Goal: Answer question/provide support

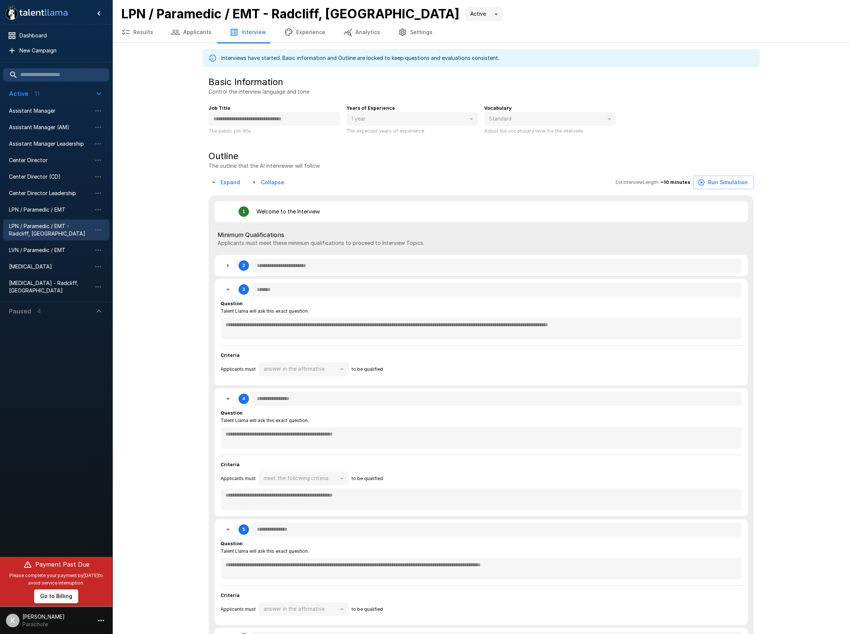
scroll to position [945, 0]
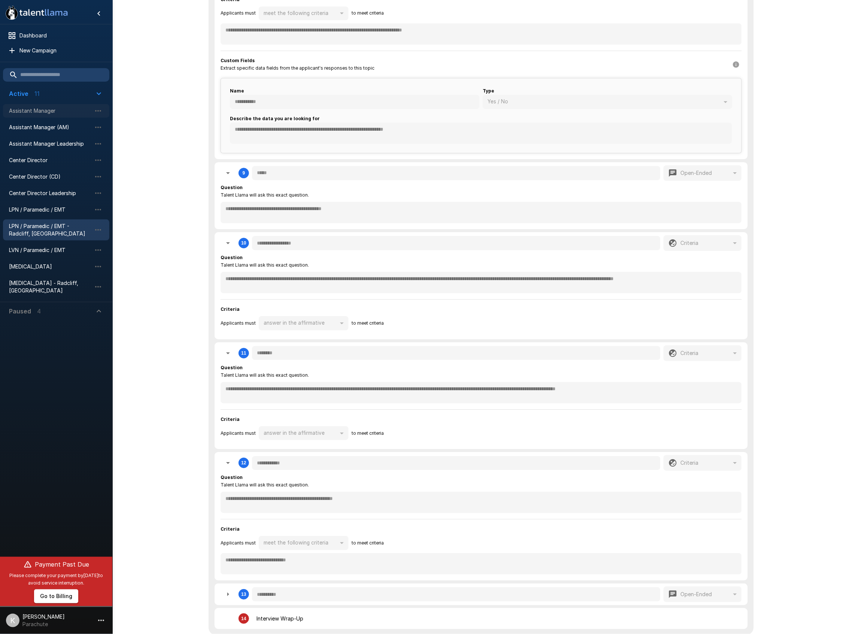
click at [43, 115] on div "Assistant Manager" at bounding box center [56, 110] width 106 height 13
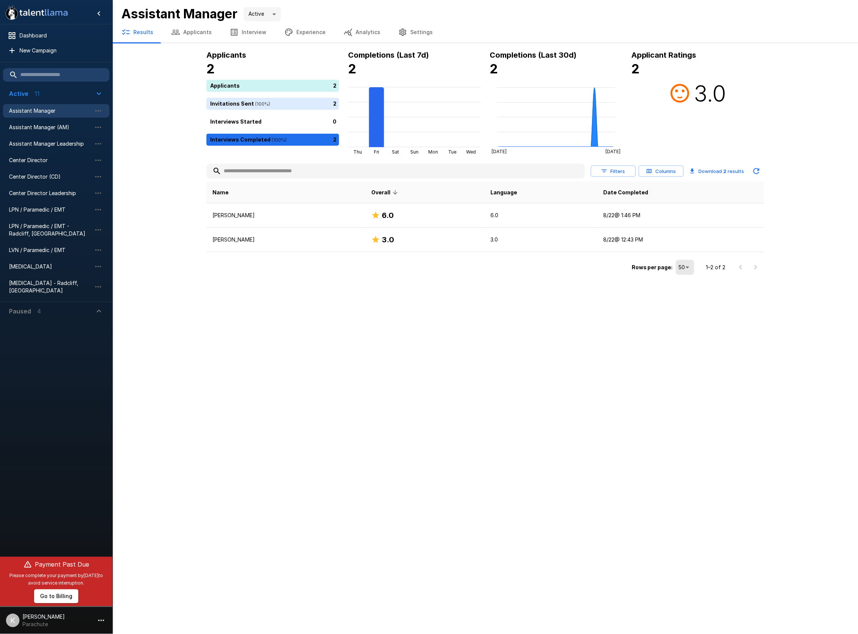
click at [687, 100] on icon at bounding box center [680, 93] width 22 height 22
click at [359, 36] on button "Analytics" at bounding box center [362, 32] width 55 height 21
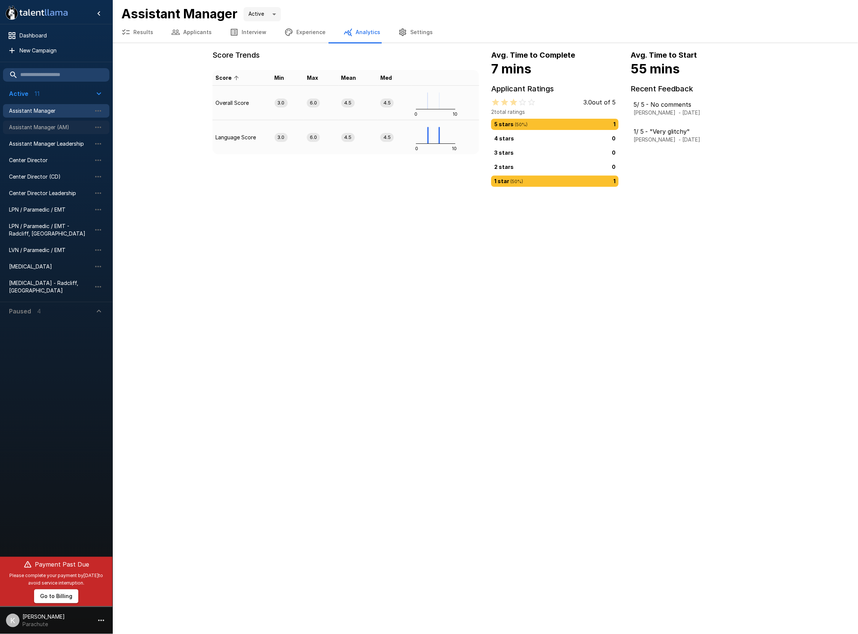
click at [47, 125] on span "Assistant Manager (AM)" at bounding box center [50, 127] width 82 height 7
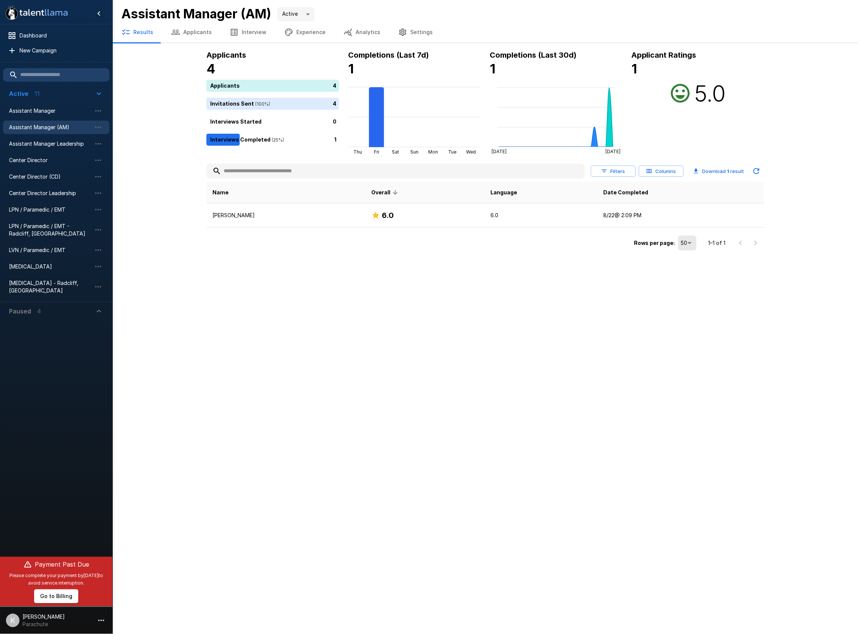
click at [390, 32] on button "Settings" at bounding box center [415, 32] width 52 height 21
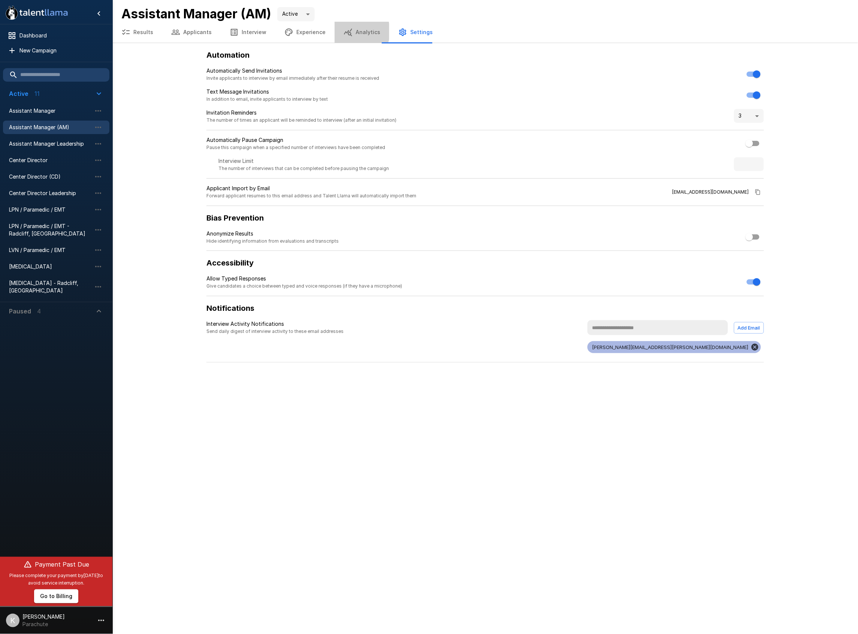
click at [354, 31] on button "Analytics" at bounding box center [362, 32] width 55 height 21
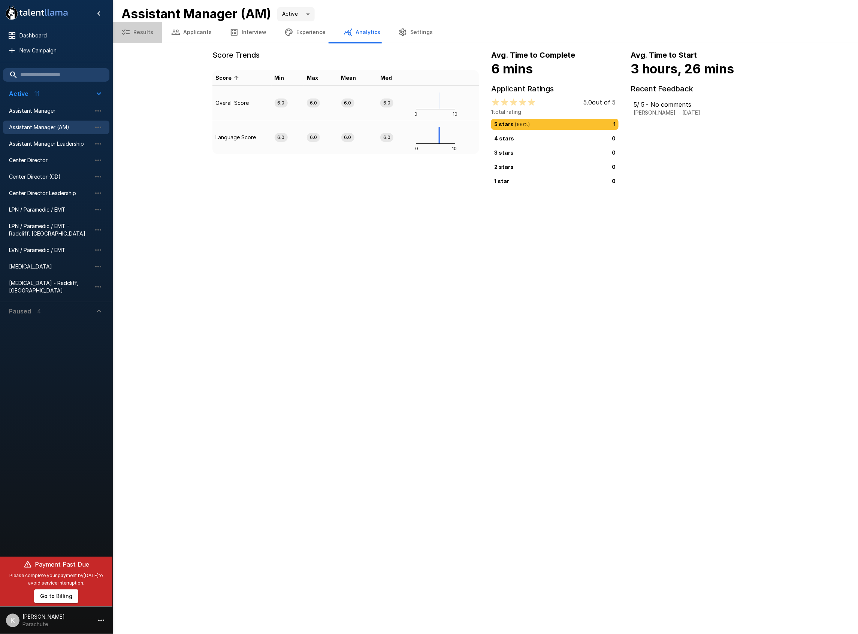
click at [144, 35] on button "Results" at bounding box center [137, 32] width 50 height 21
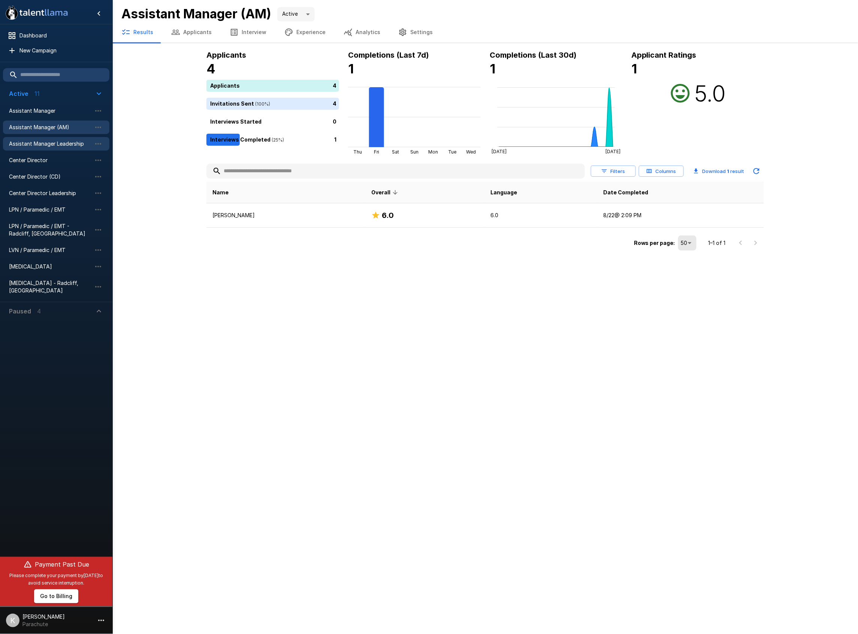
click at [63, 139] on div "Assistant Manager Leadership" at bounding box center [56, 143] width 106 height 13
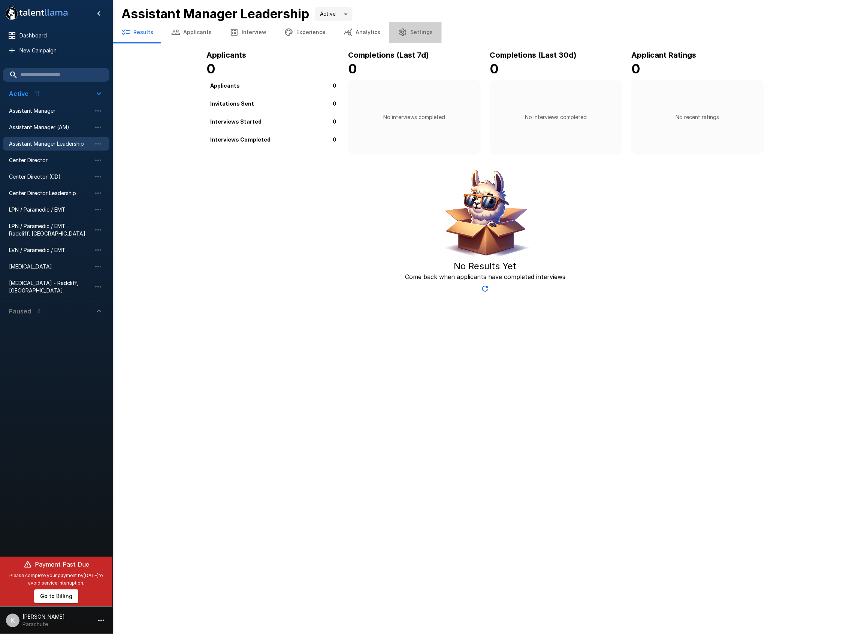
click at [418, 28] on button "Settings" at bounding box center [415, 32] width 52 height 21
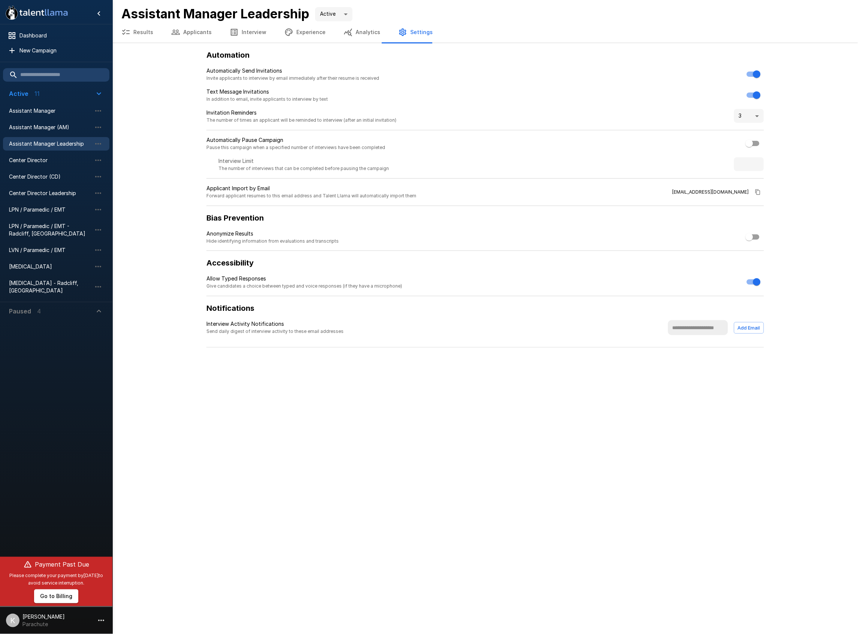
click at [309, 36] on button "Experience" at bounding box center [304, 32] width 59 height 21
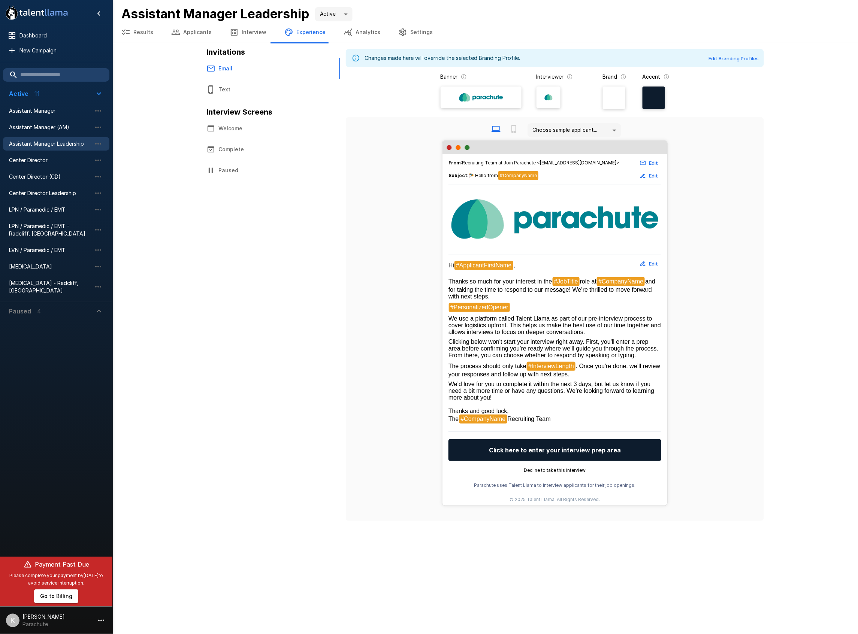
click at [191, 35] on button "Applicants" at bounding box center [191, 32] width 58 height 21
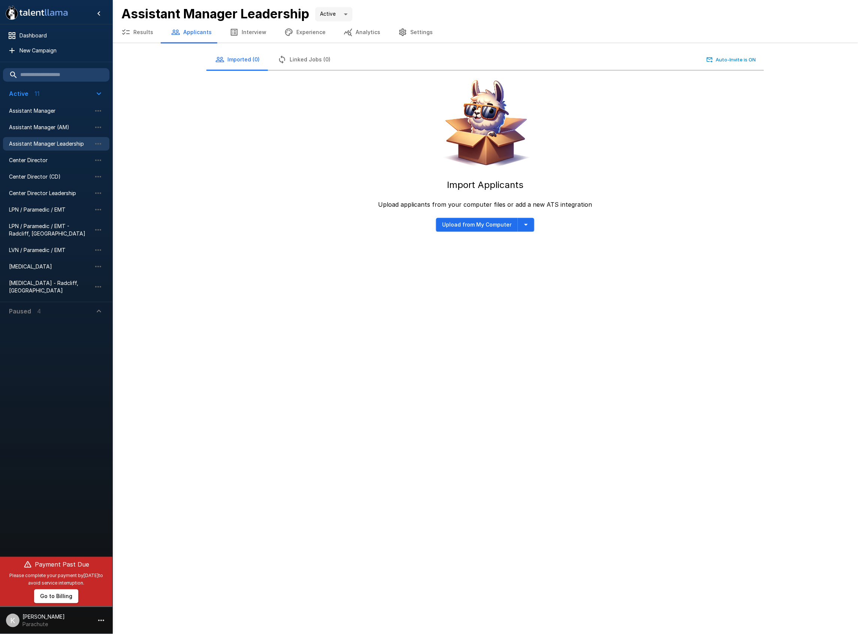
click at [156, 35] on button "Results" at bounding box center [137, 32] width 50 height 21
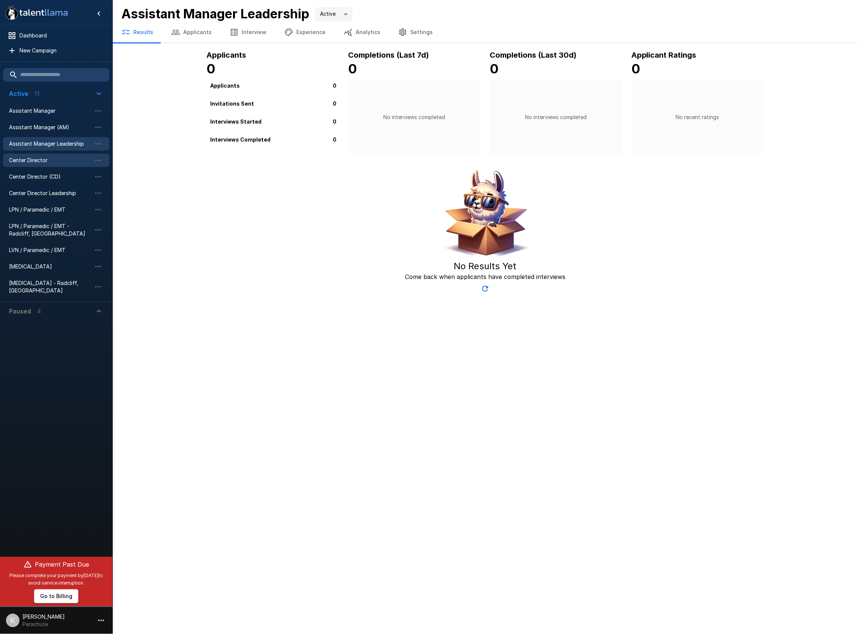
click at [44, 162] on span "Center Director" at bounding box center [50, 160] width 82 height 7
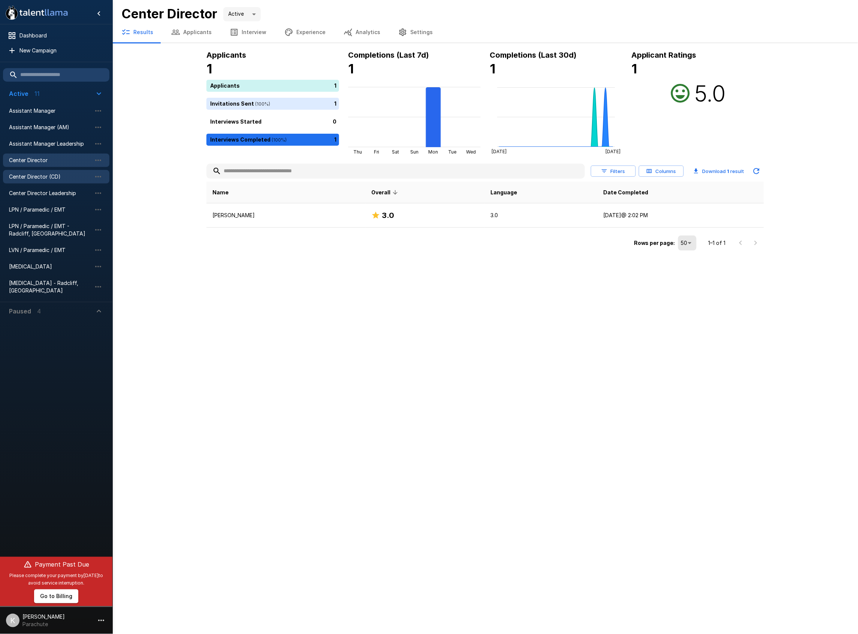
click at [39, 176] on span "Center Director (CD)" at bounding box center [50, 176] width 82 height 7
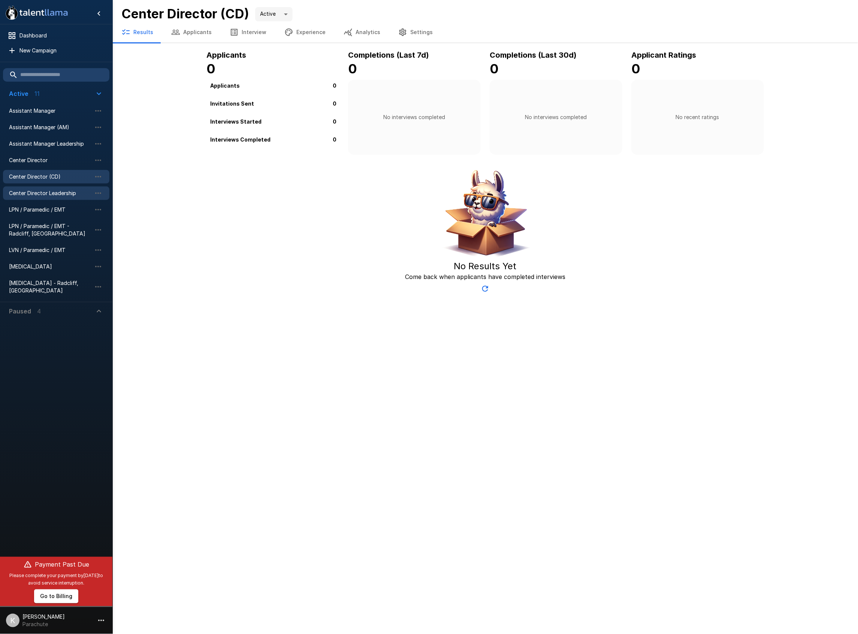
click at [45, 191] on span "Center Director Leadership" at bounding box center [50, 193] width 82 height 7
click at [240, 30] on button "Interview" at bounding box center [248, 32] width 55 height 21
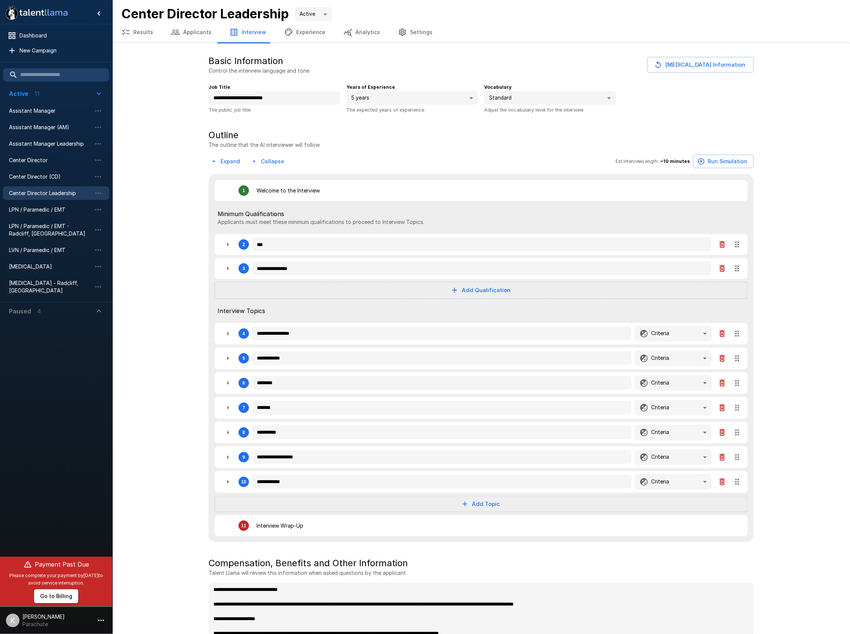
type textarea "*"
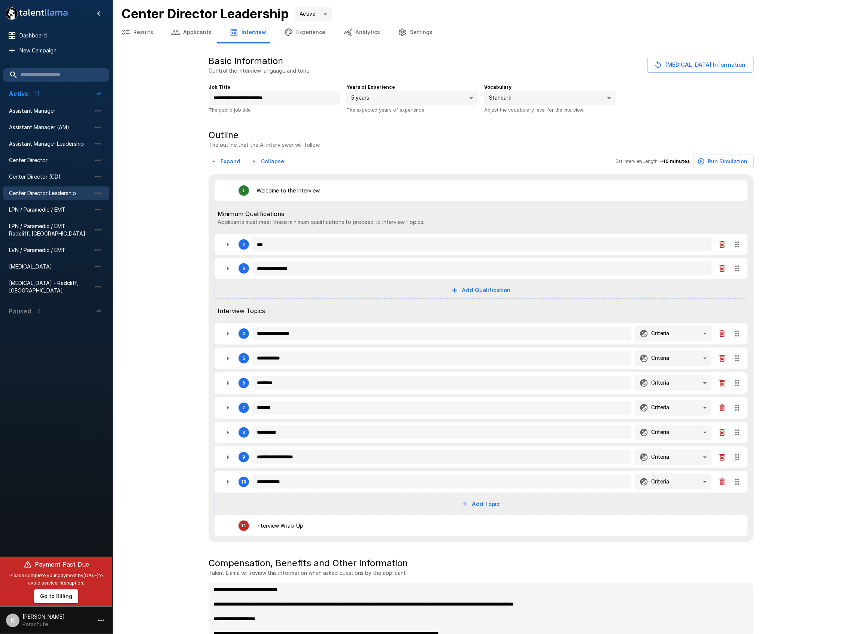
type textarea "*"
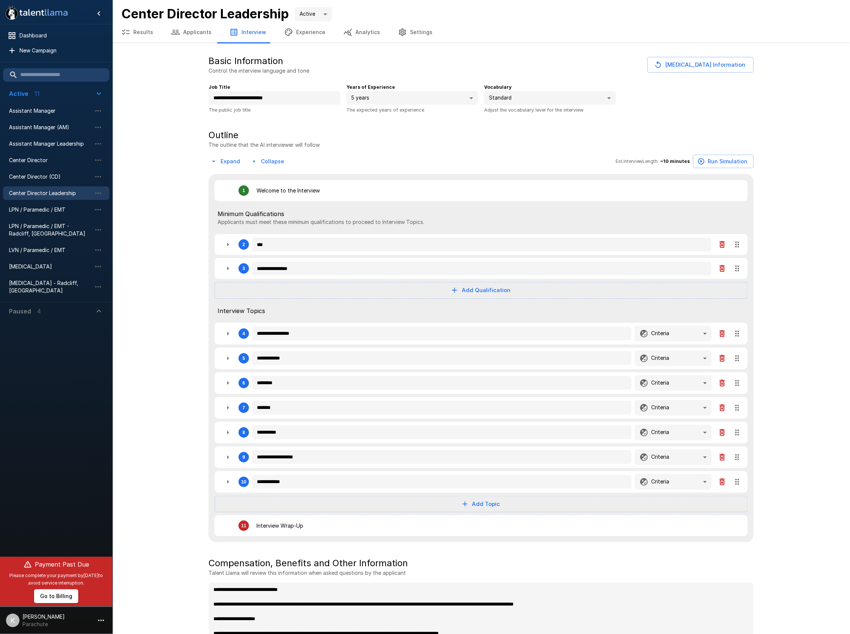
type textarea "*"
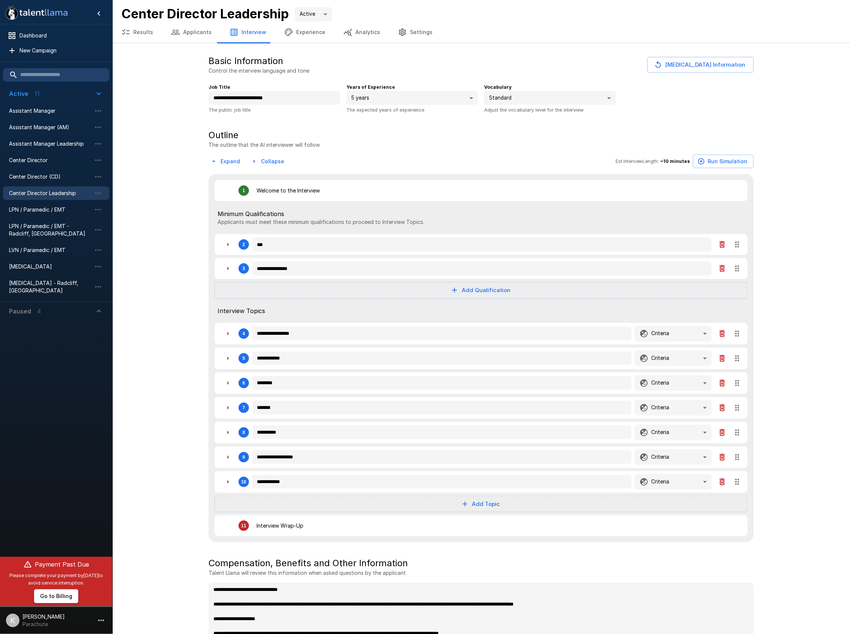
type textarea "*"
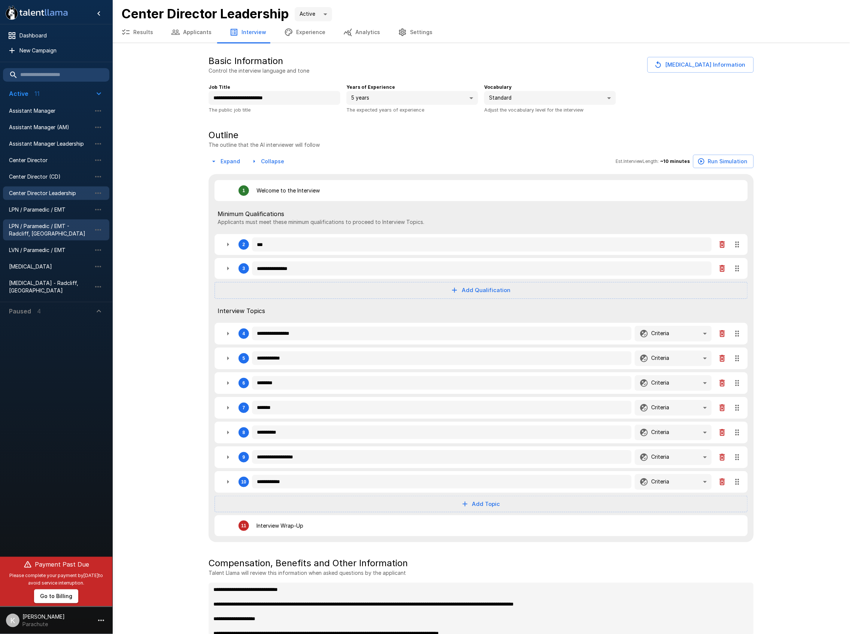
type textarea "*"
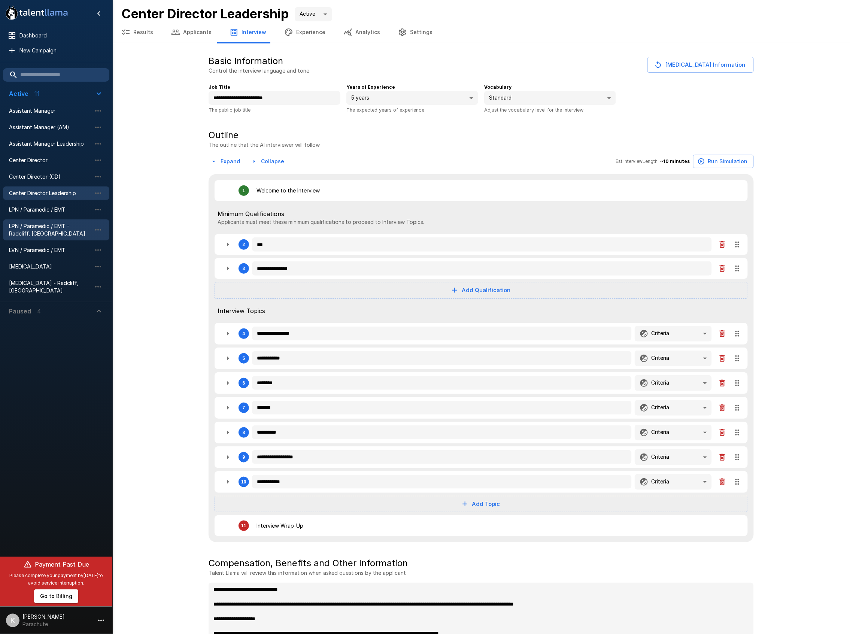
type textarea "*"
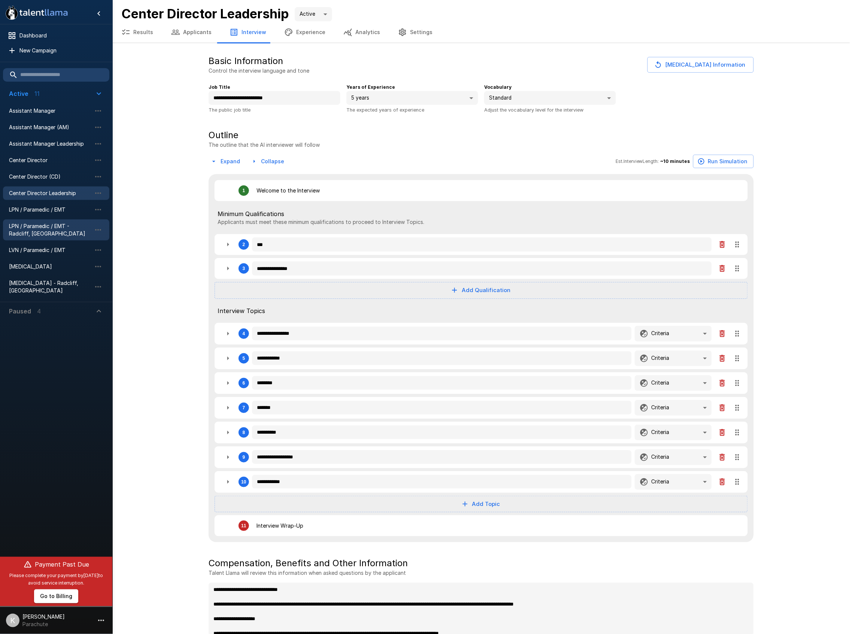
type textarea "*"
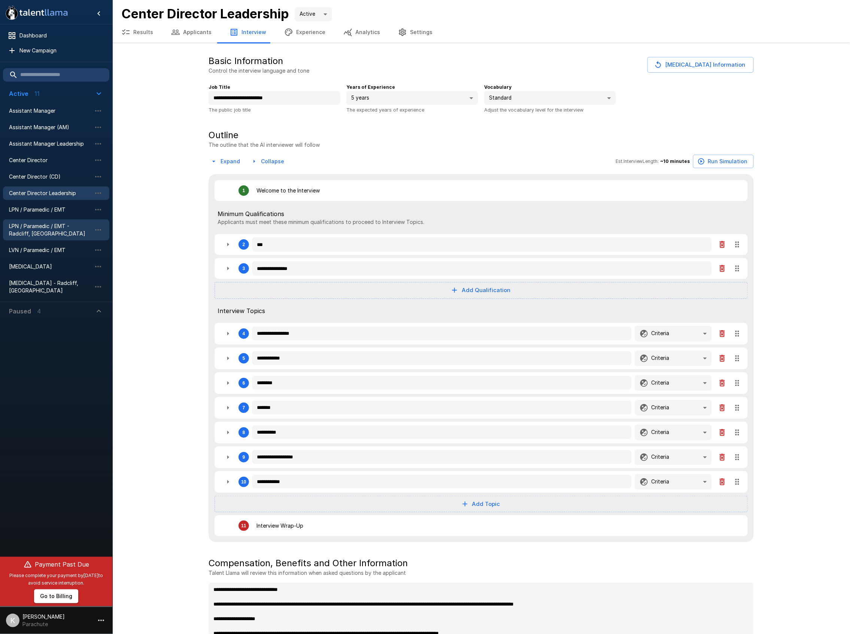
type textarea "*"
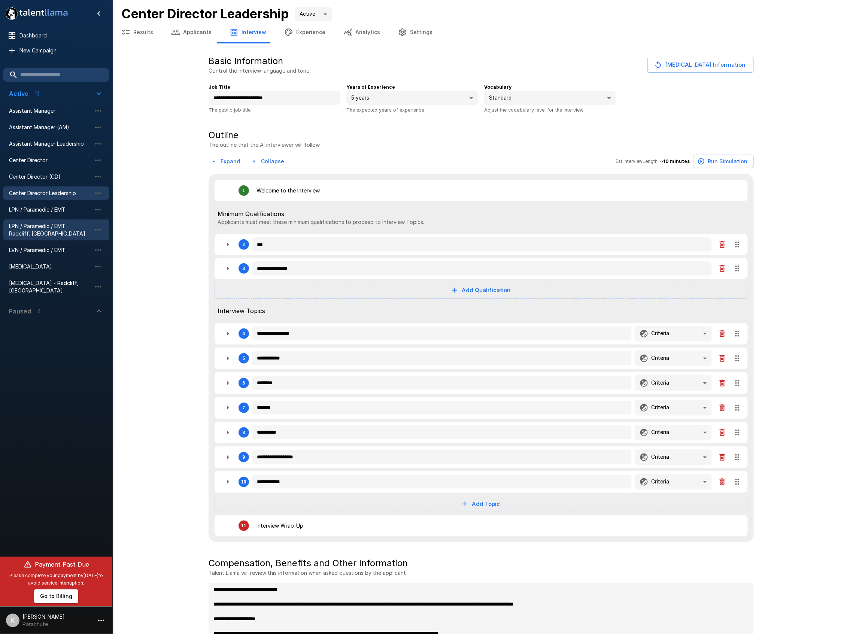
type textarea "*"
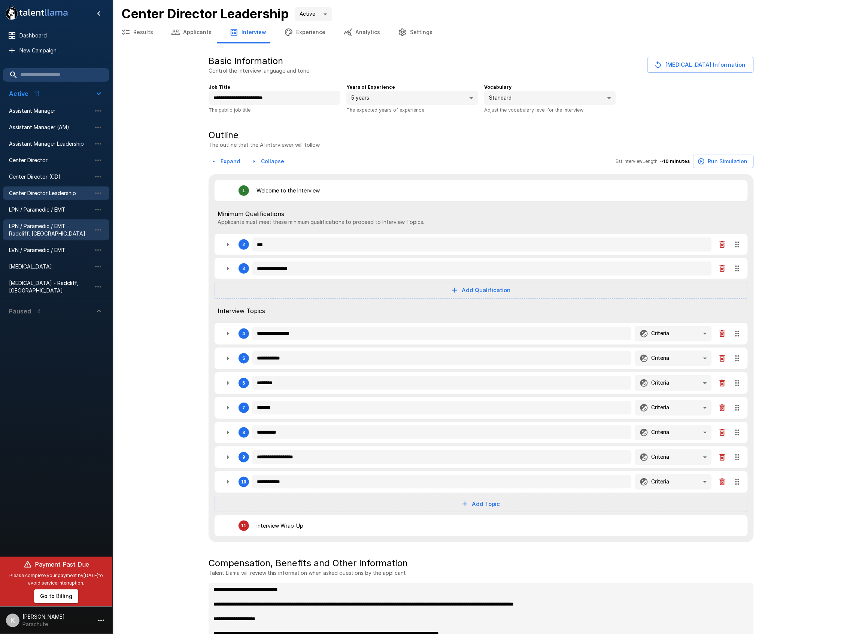
type textarea "*"
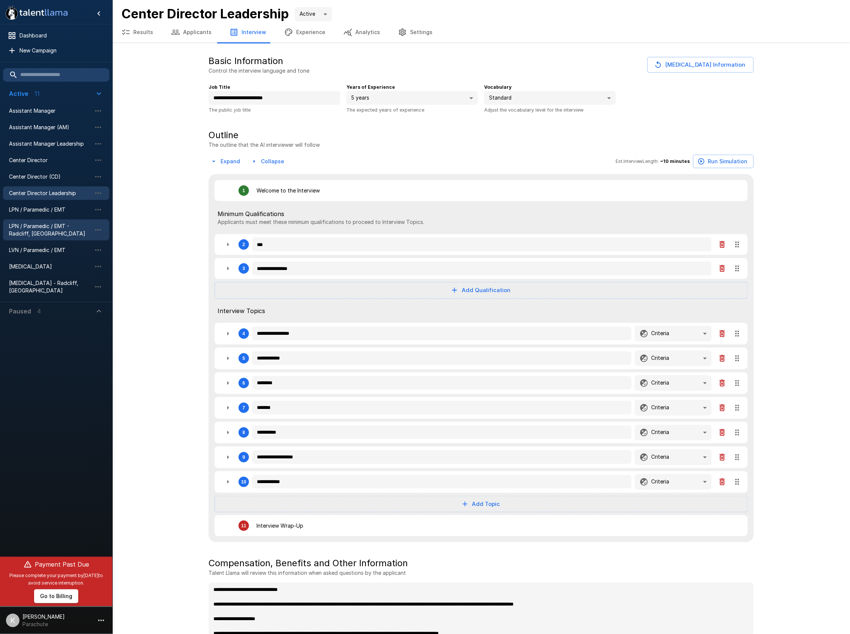
type textarea "*"
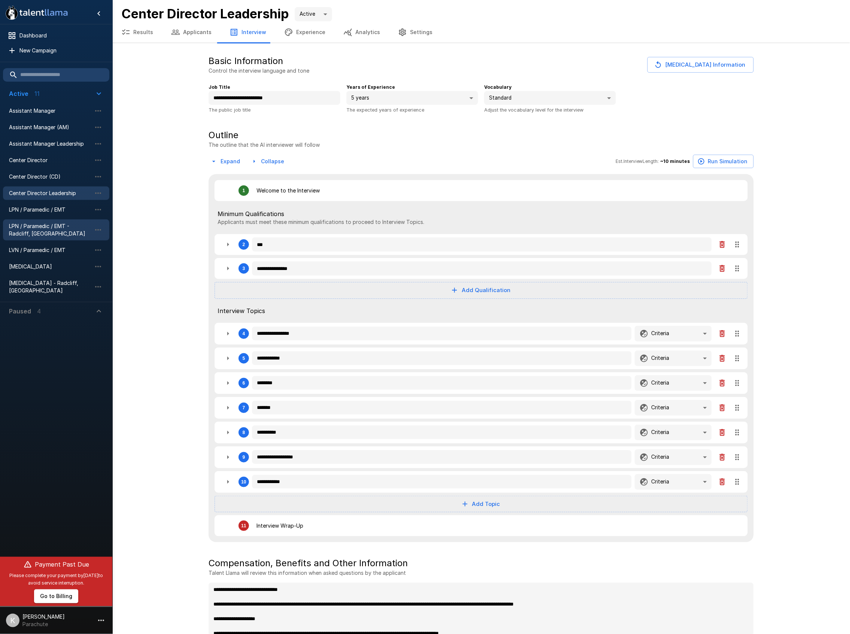
type textarea "*"
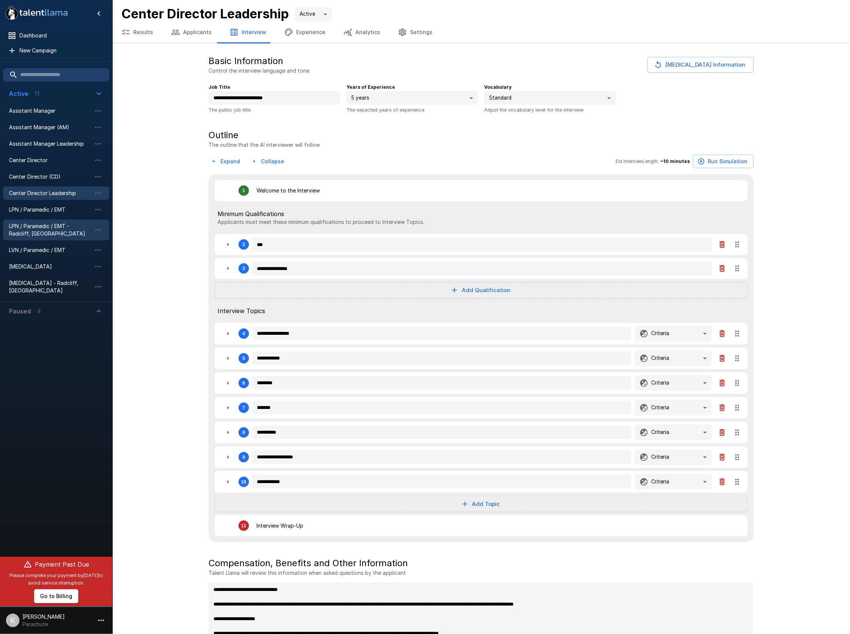
type textarea "*"
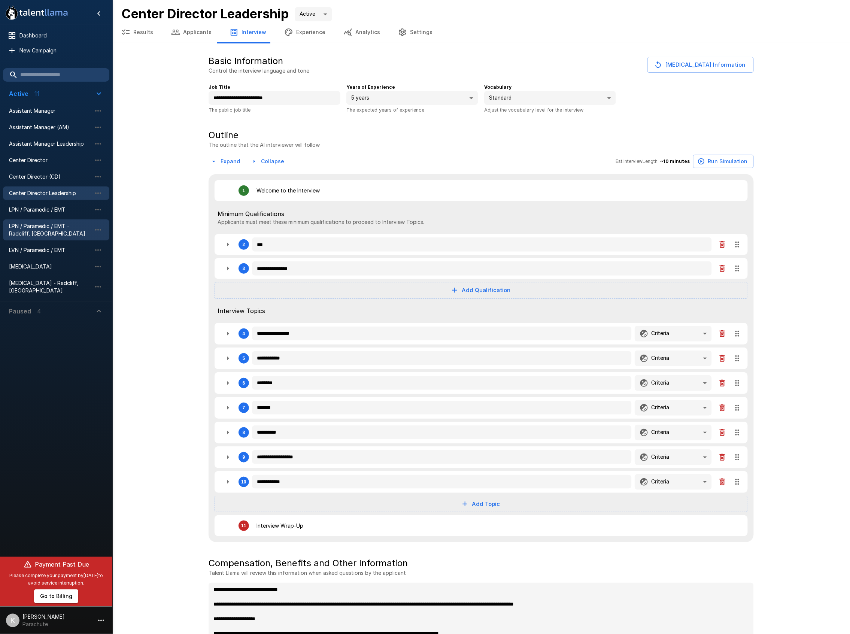
type textarea "*"
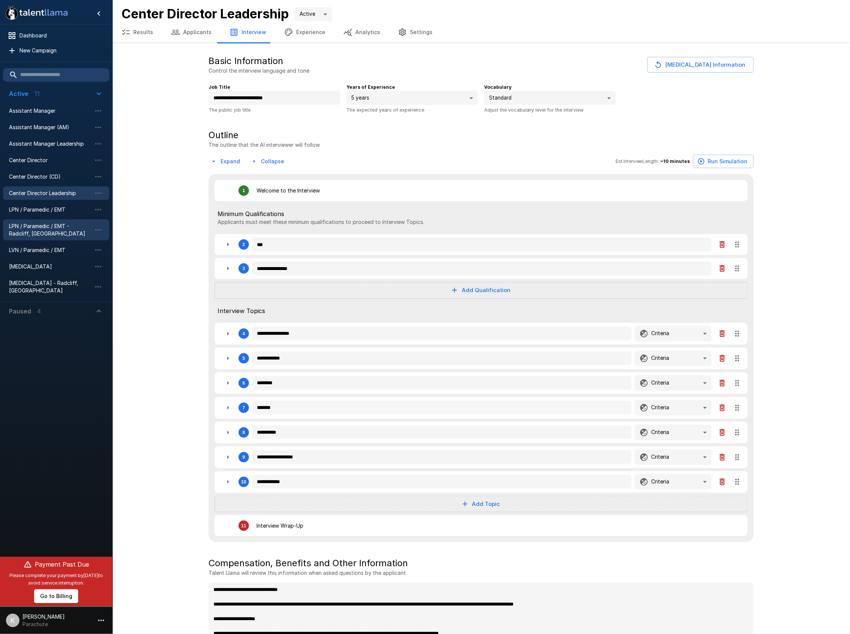
type textarea "*"
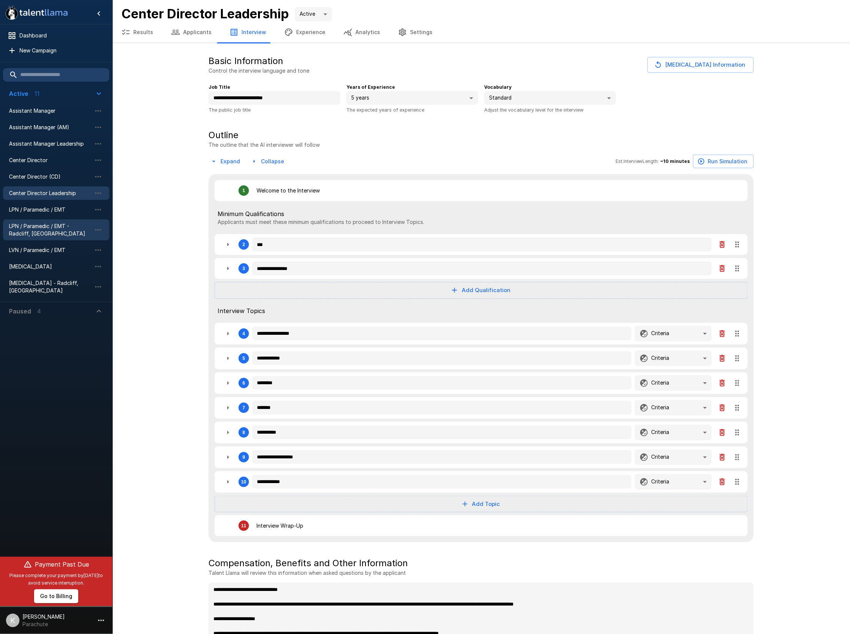
type textarea "*"
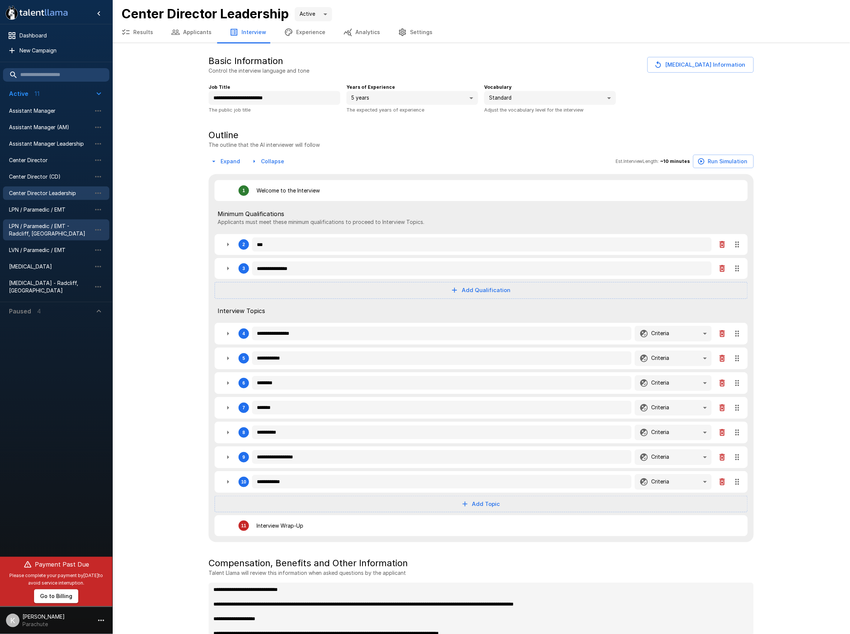
type textarea "*"
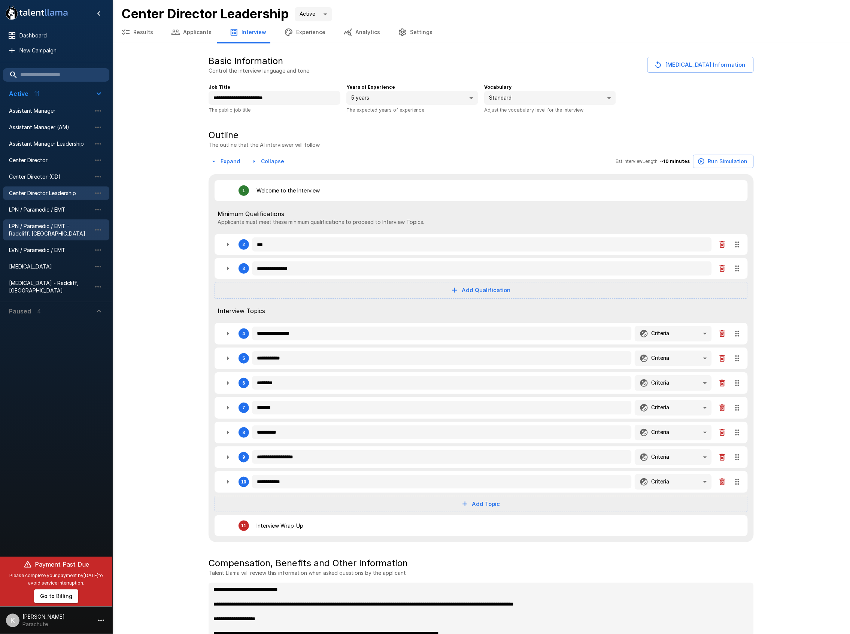
type textarea "*"
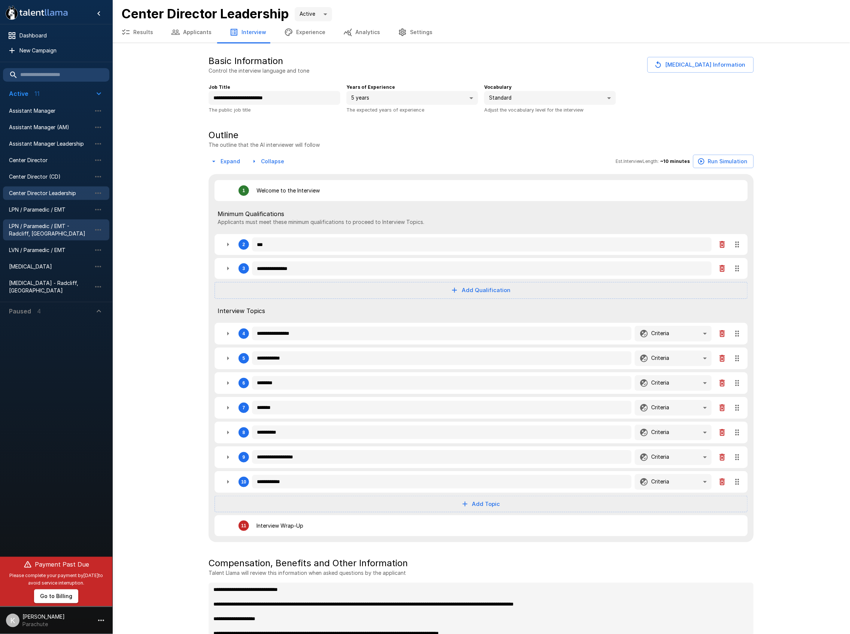
type textarea "*"
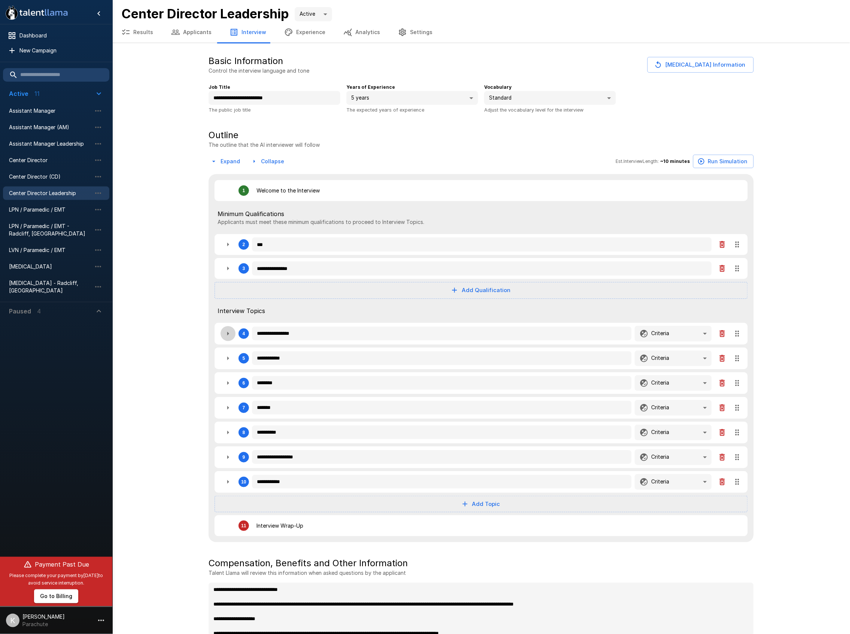
click at [232, 333] on icon "button" at bounding box center [228, 333] width 9 height 9
type textarea "*"
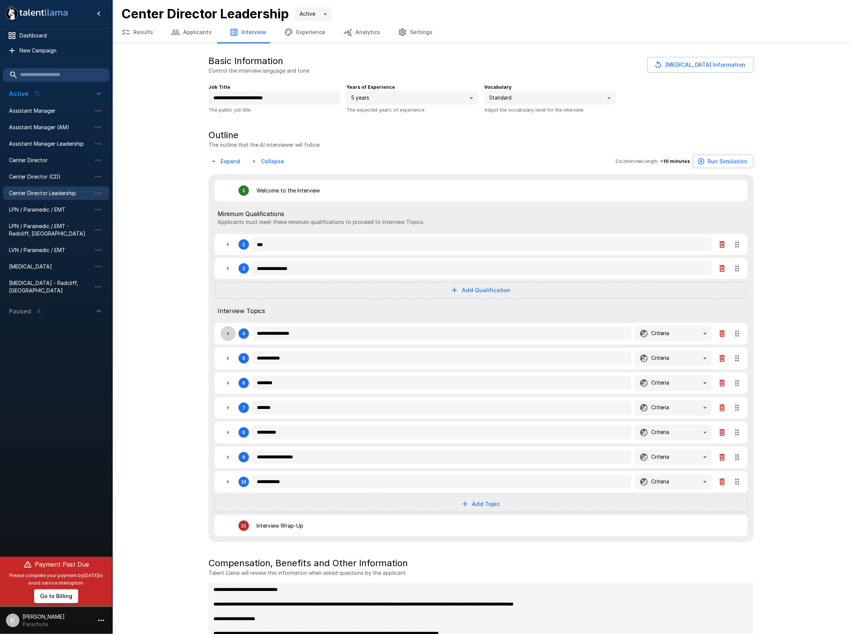
type textarea "*"
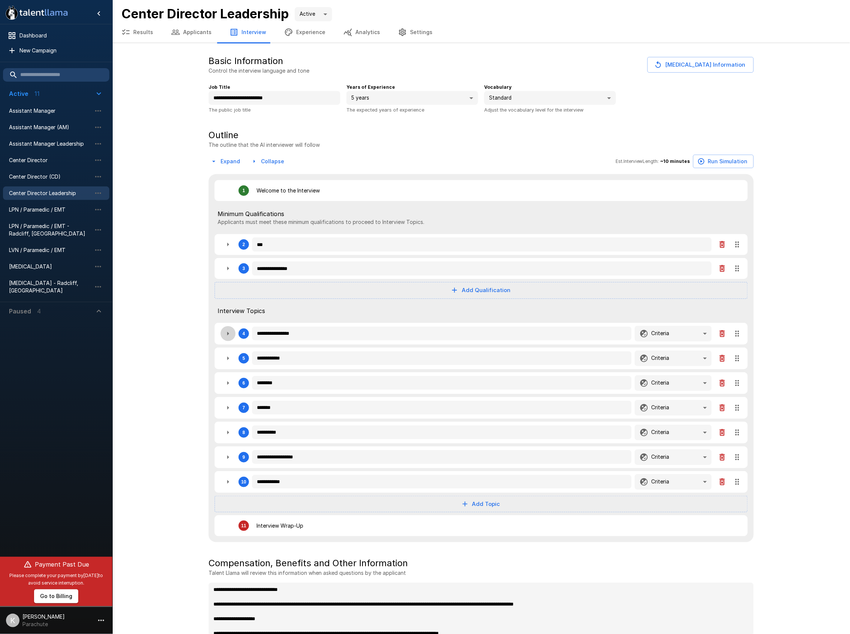
type textarea "*"
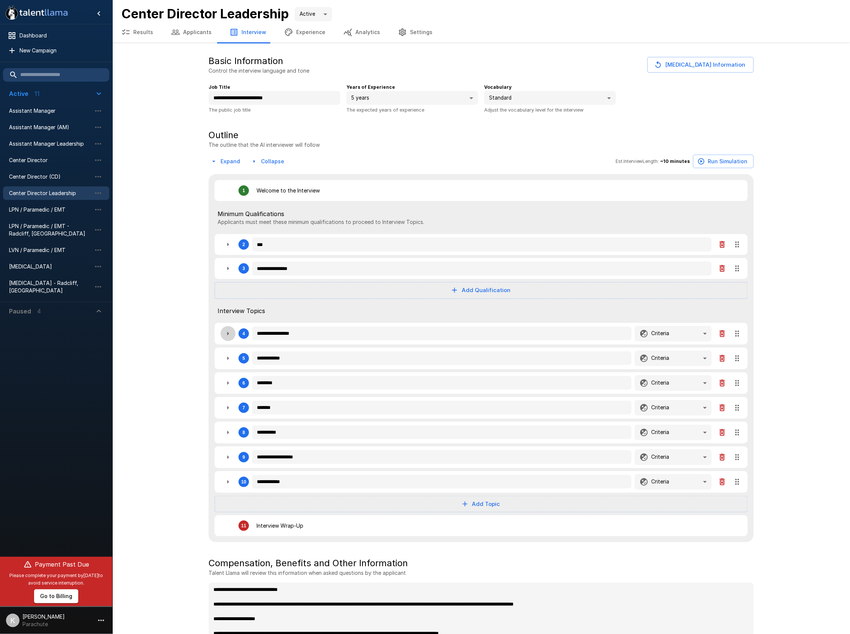
type textarea "*"
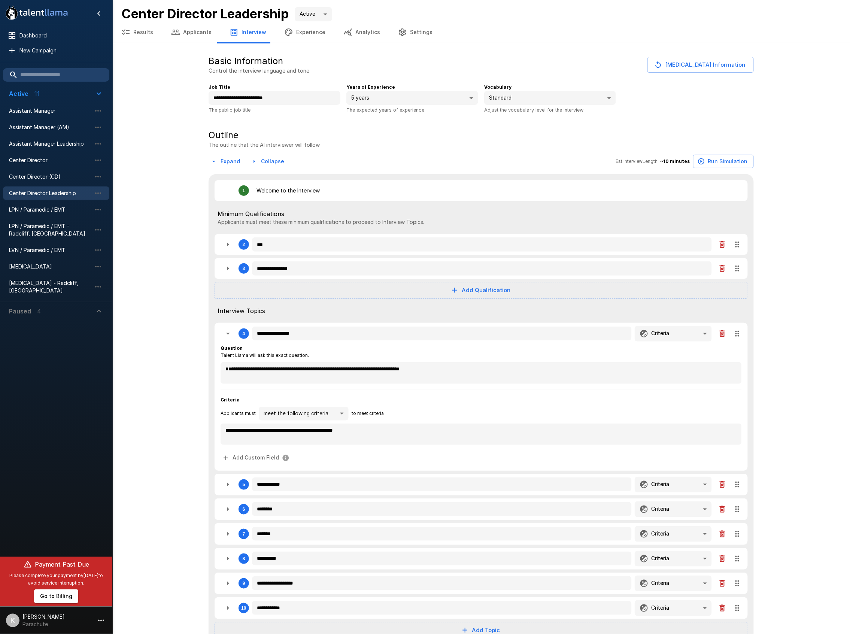
type textarea "*"
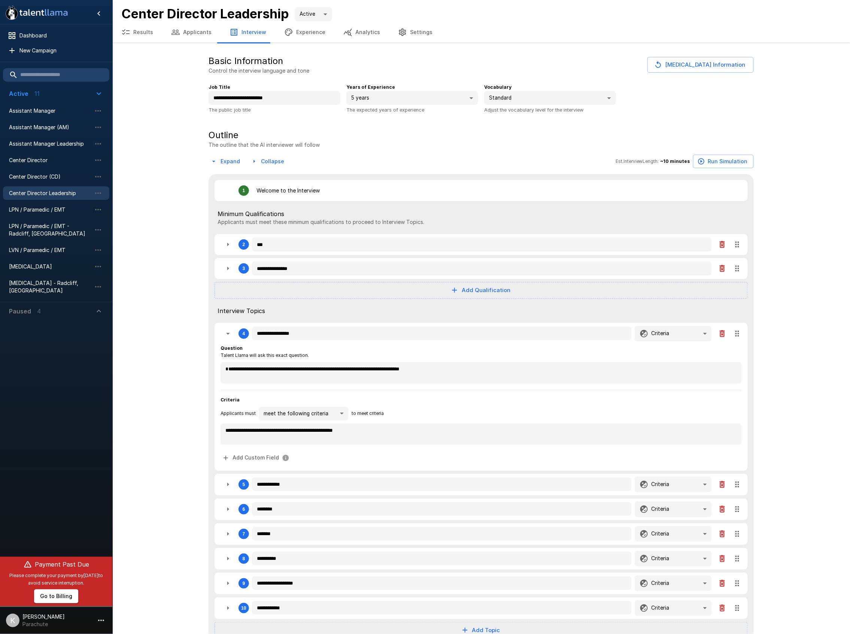
type textarea "*"
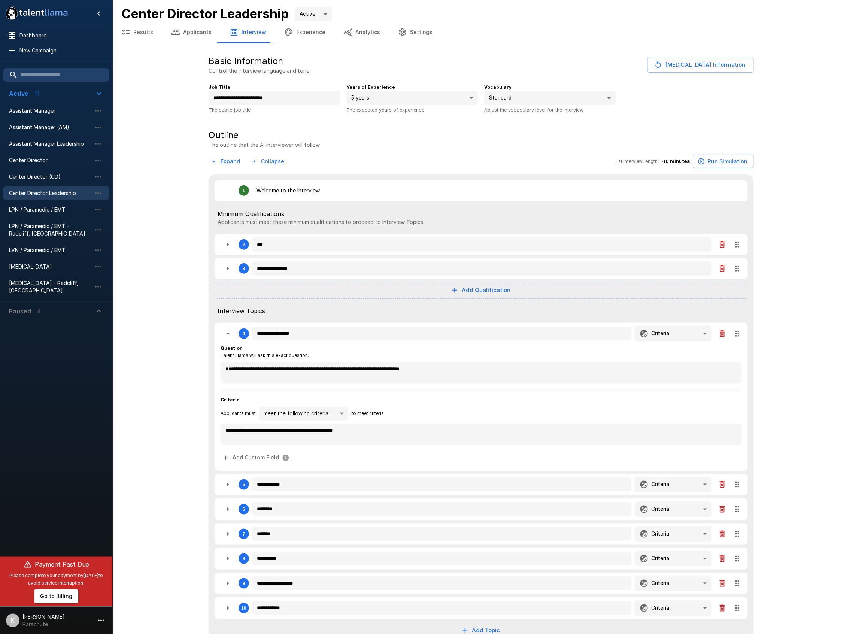
type textarea "*"
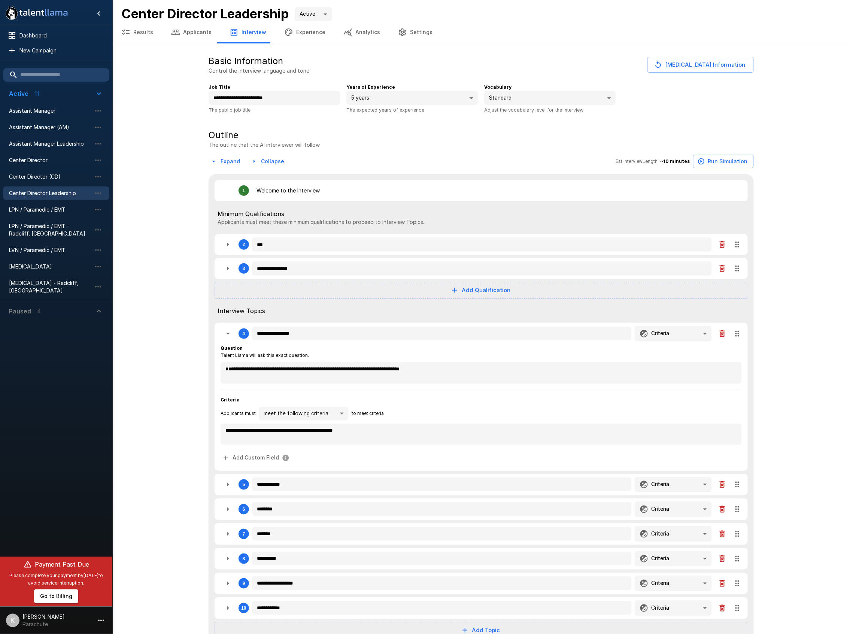
type textarea "*"
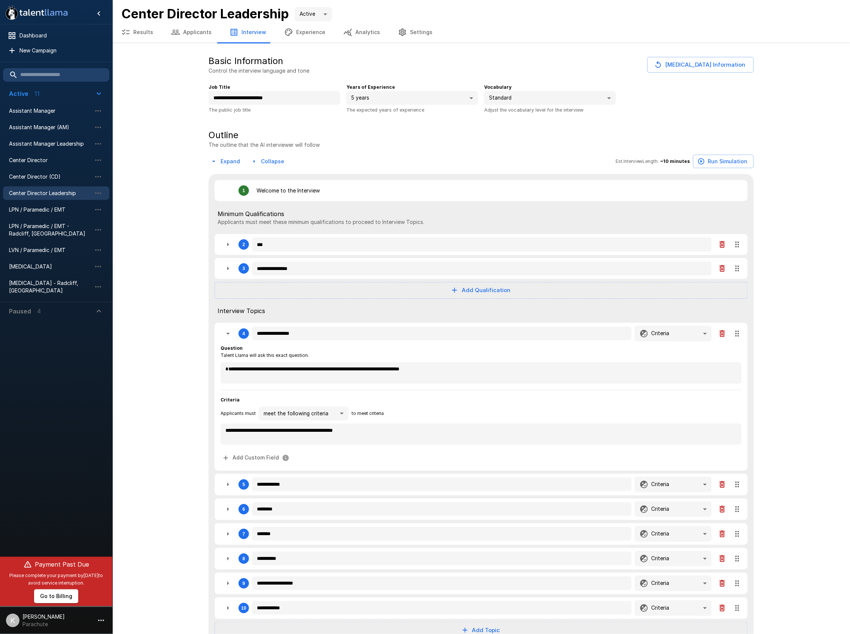
type textarea "*"
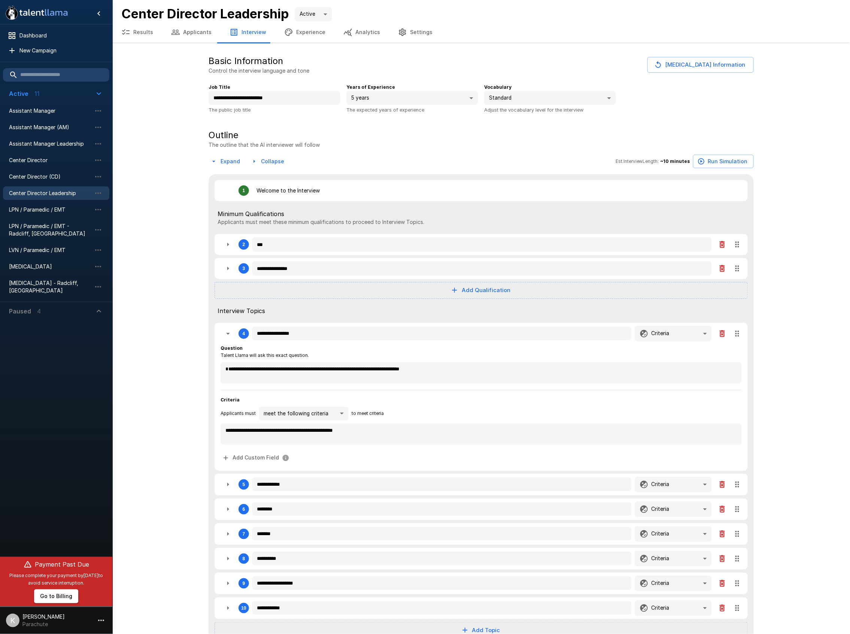
type textarea "*"
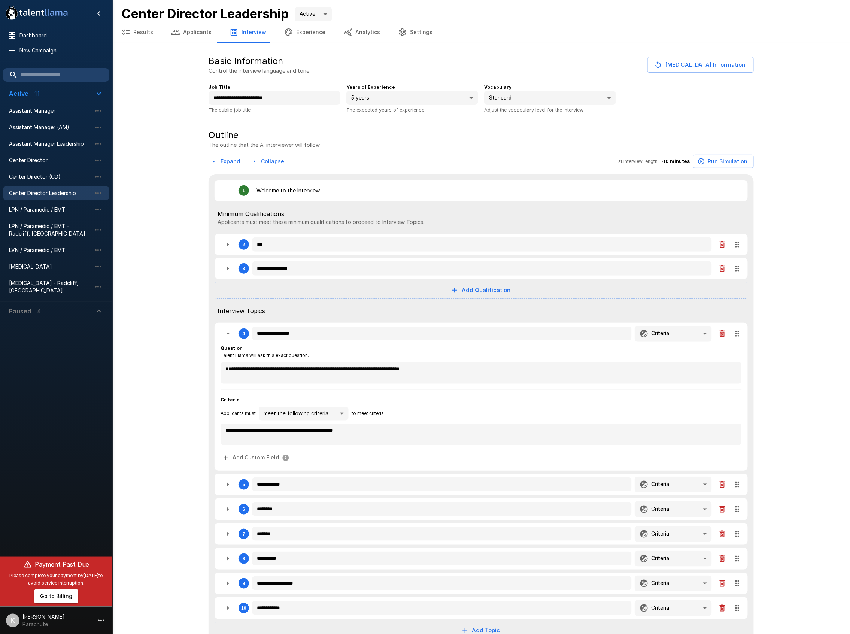
type textarea "*"
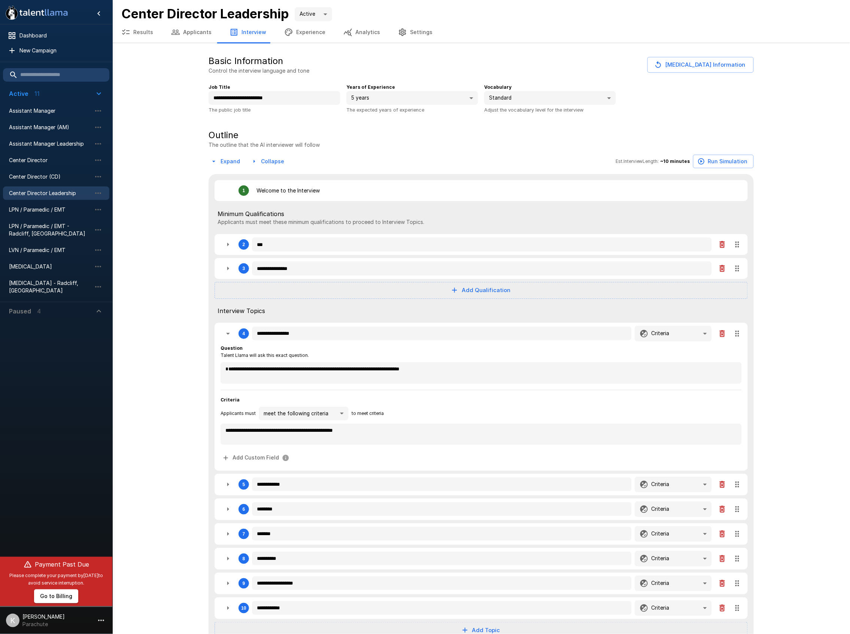
type textarea "*"
click at [233, 490] on button "button" at bounding box center [228, 484] width 15 height 15
type textarea "*"
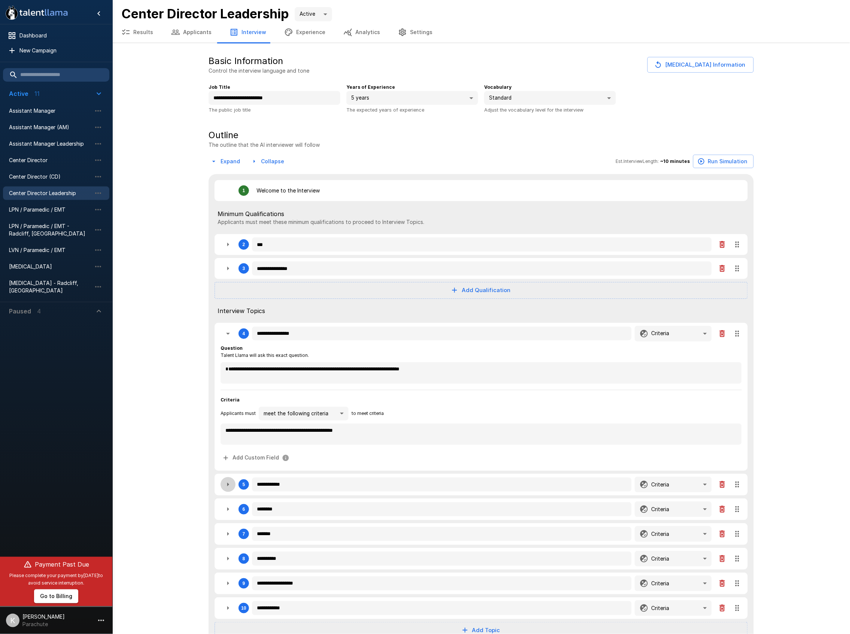
type textarea "*"
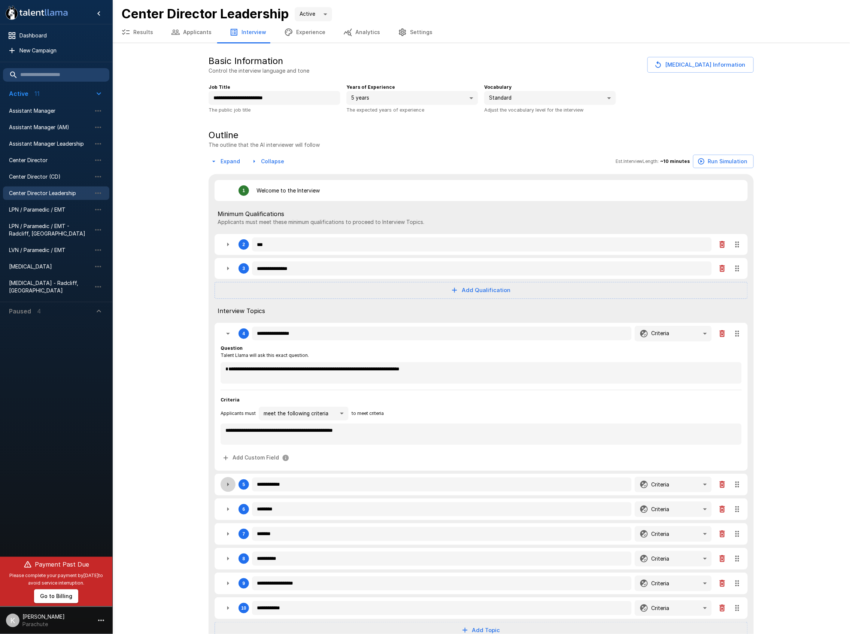
type textarea "*"
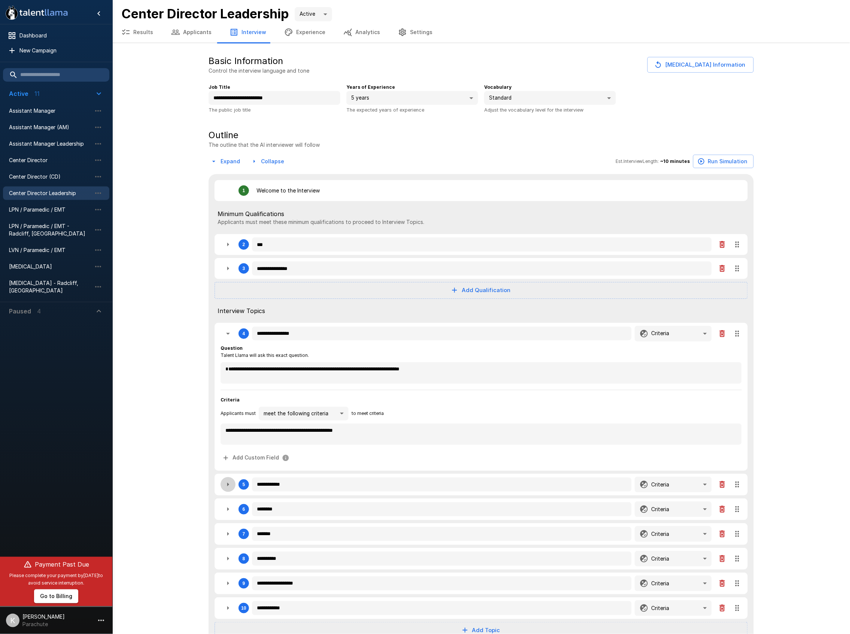
type textarea "*"
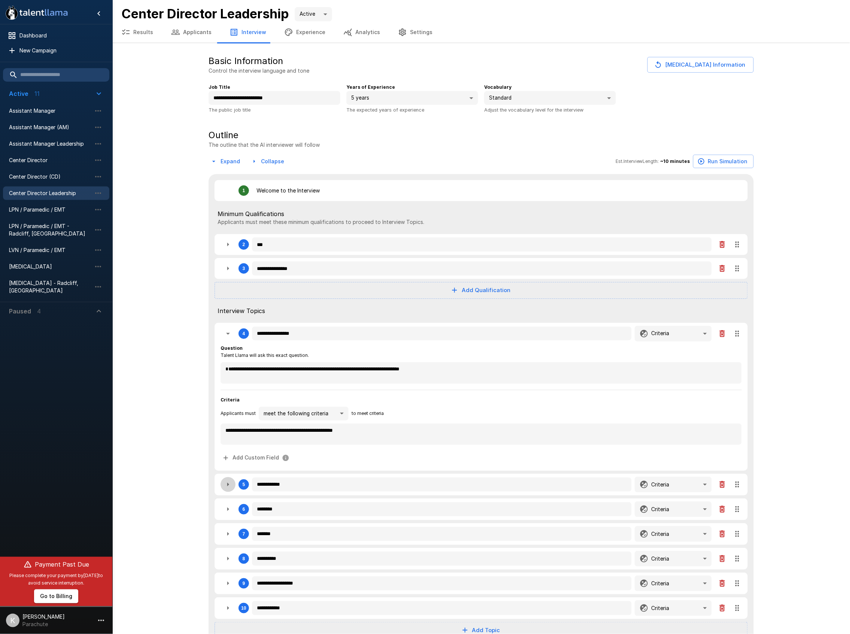
type textarea "*"
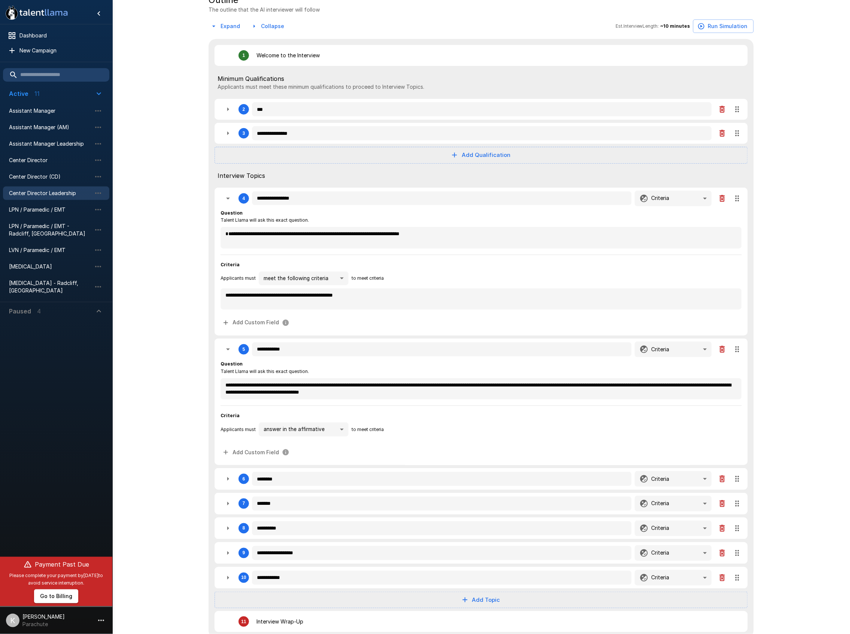
scroll to position [150, 0]
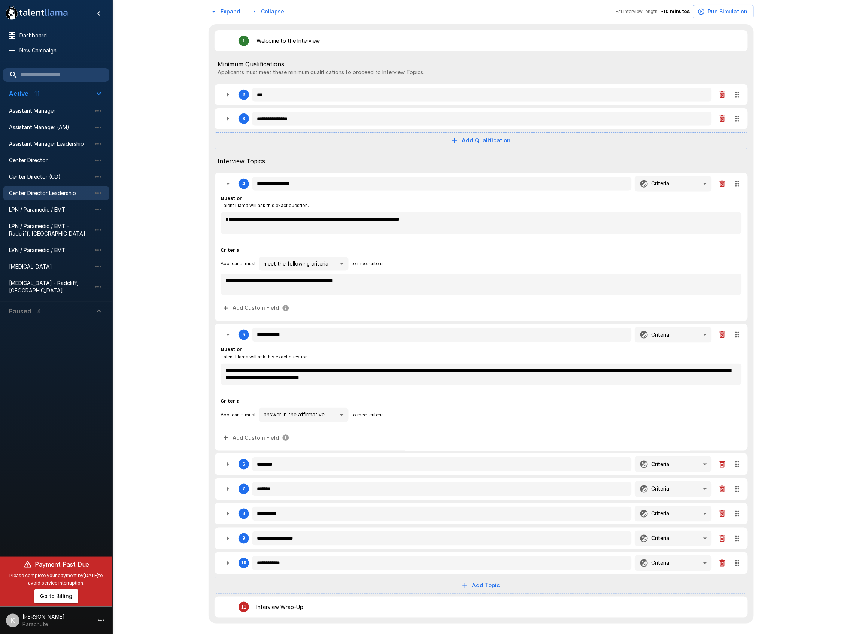
type textarea "*"
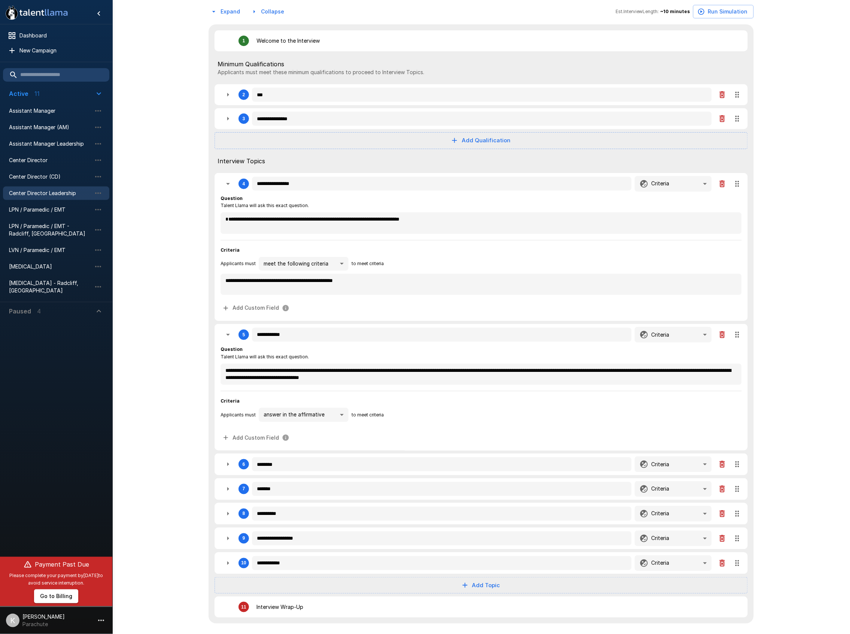
type textarea "*"
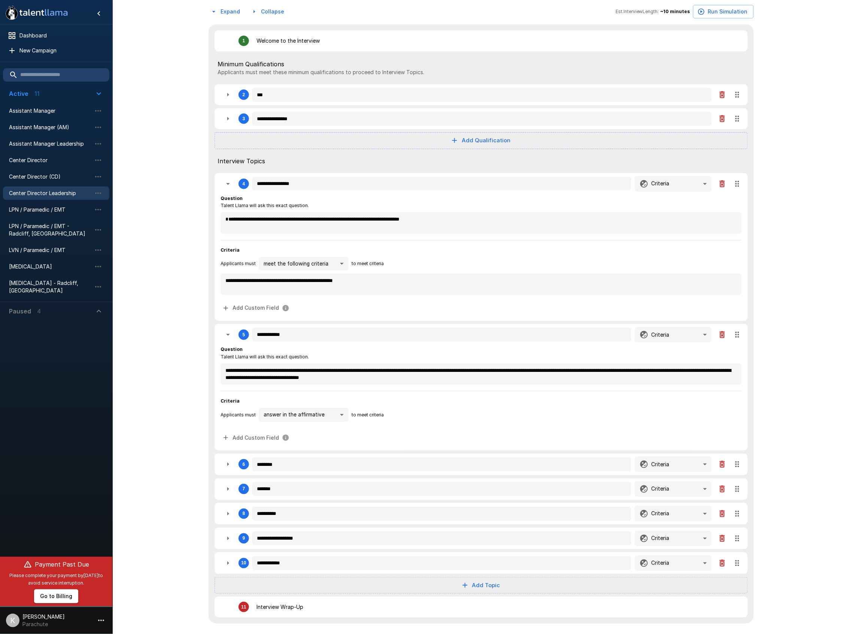
type textarea "*"
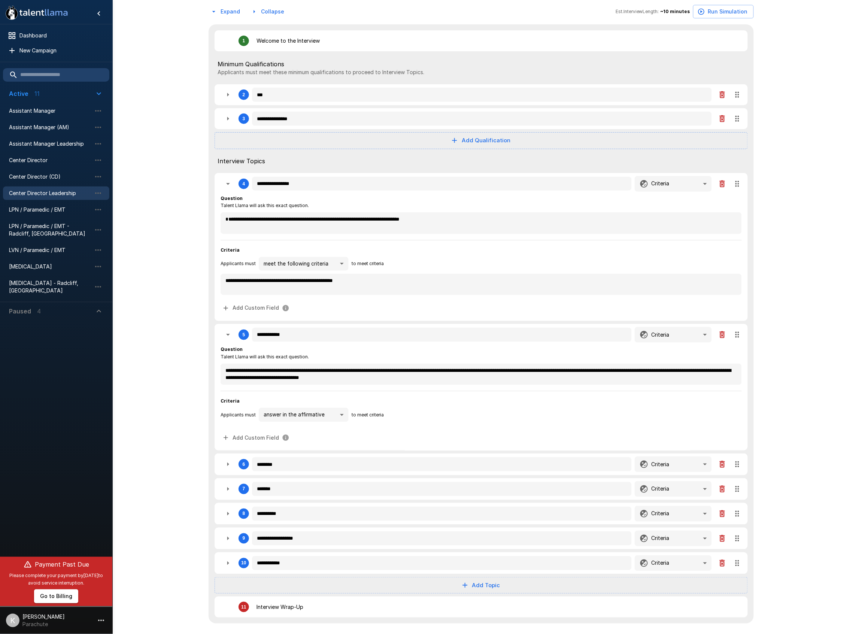
type textarea "*"
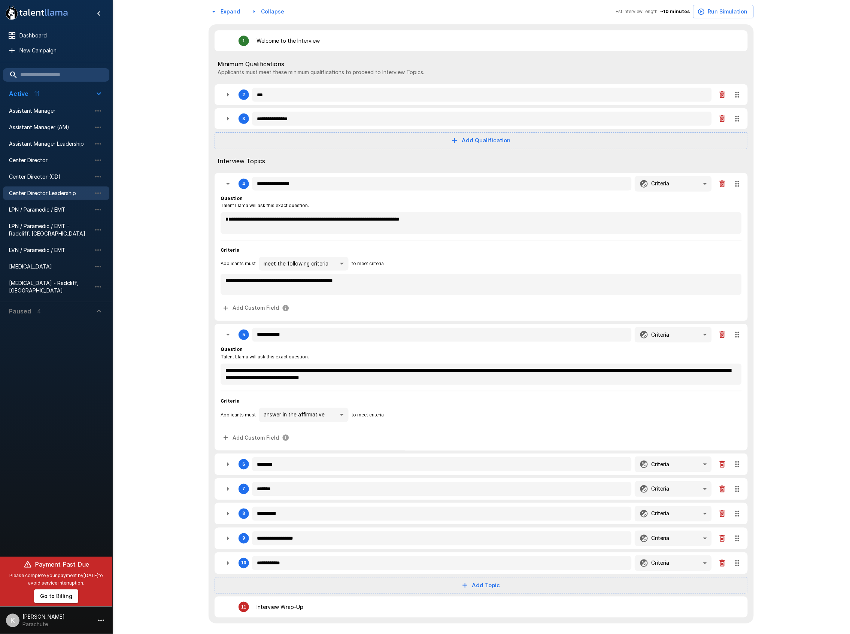
type textarea "*"
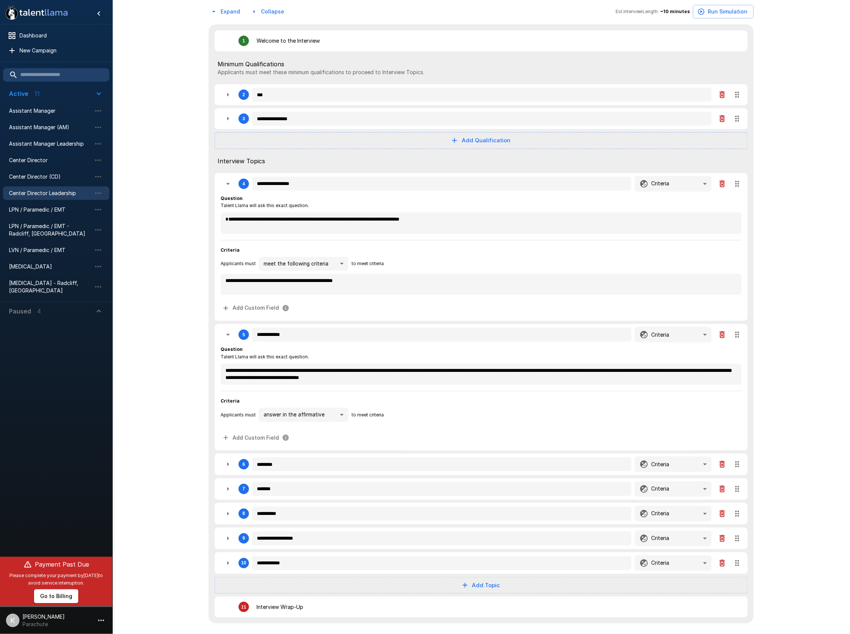
type textarea "*"
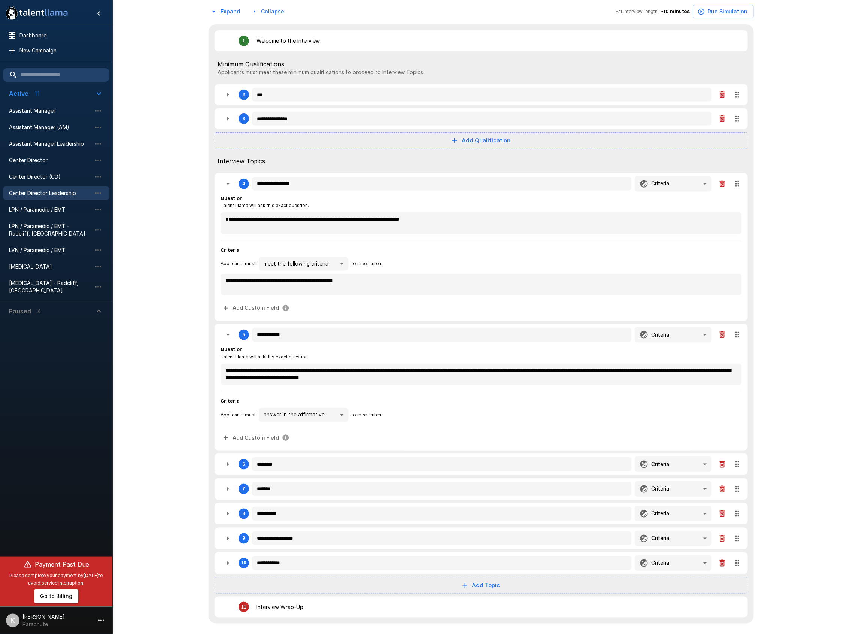
type textarea "*"
click at [47, 119] on li "Assistant Manager (AM)" at bounding box center [56, 127] width 106 height 16
click at [45, 124] on span "Assistant Manager (AM)" at bounding box center [50, 127] width 82 height 7
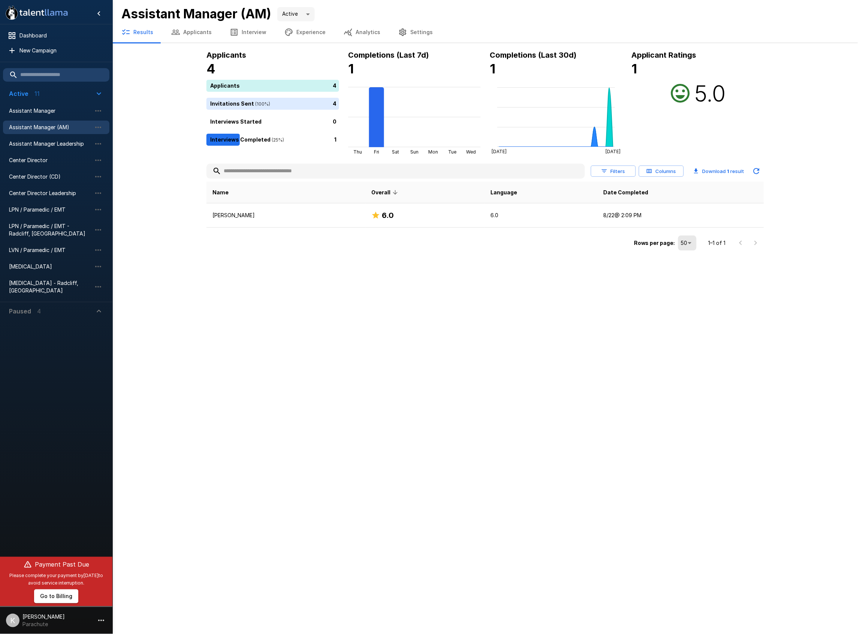
click at [252, 32] on button "Interview" at bounding box center [248, 32] width 55 height 21
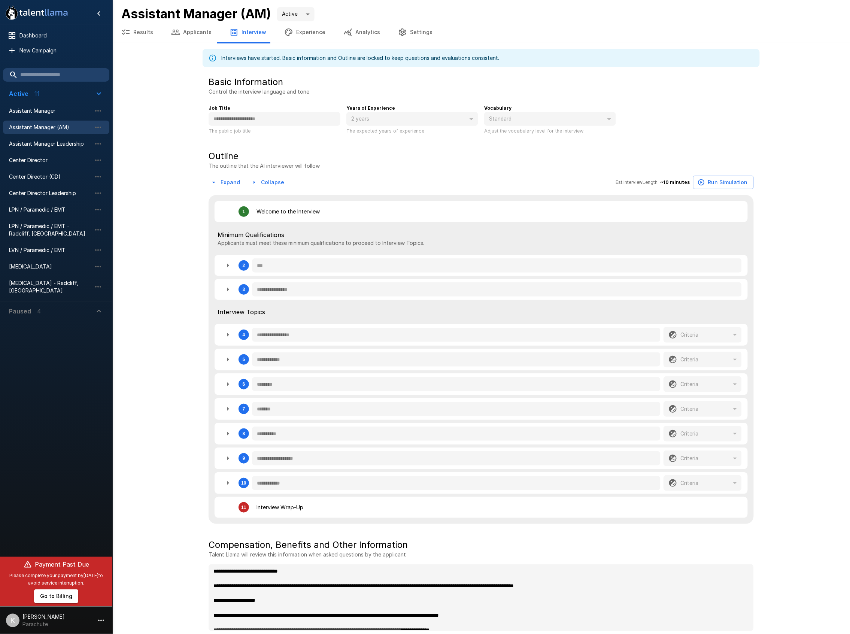
click at [225, 359] on icon "button" at bounding box center [228, 359] width 9 height 9
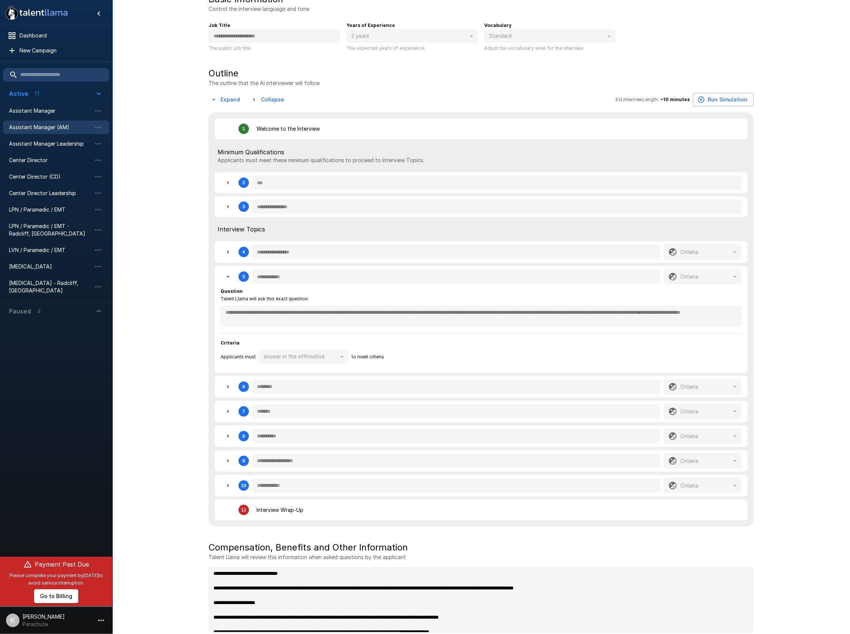
scroll to position [88, 0]
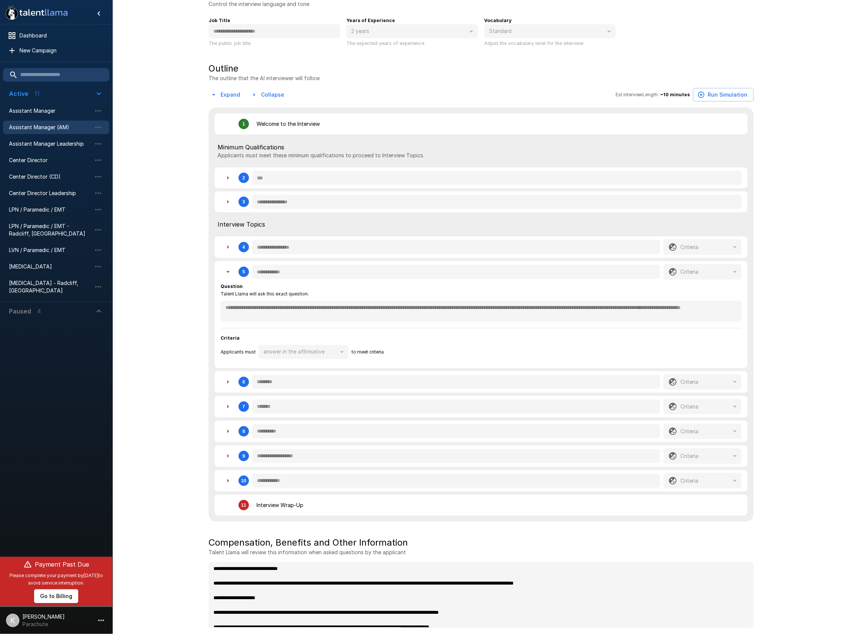
click at [318, 324] on div "**********" at bounding box center [481, 322] width 521 height 79
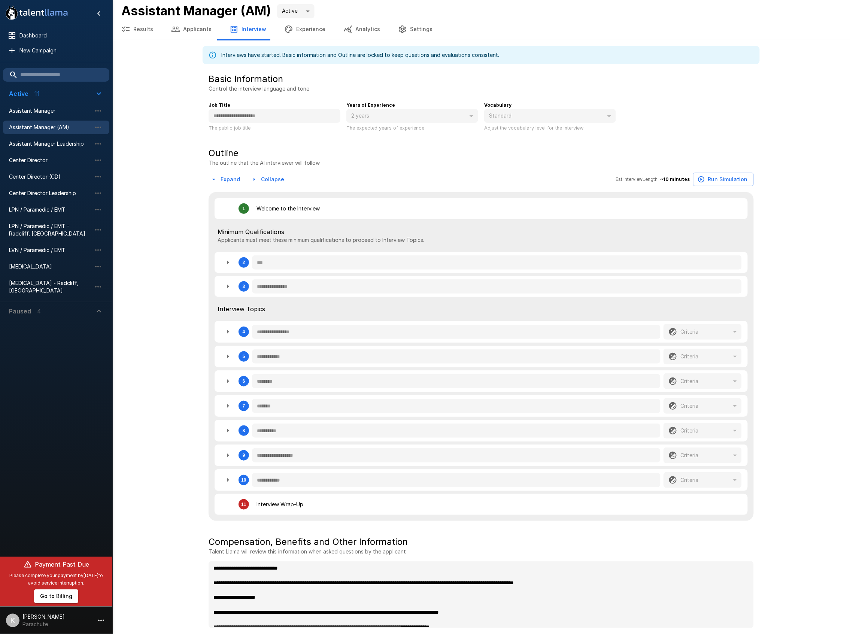
scroll to position [2, 0]
click at [231, 337] on icon "button" at bounding box center [228, 332] width 9 height 9
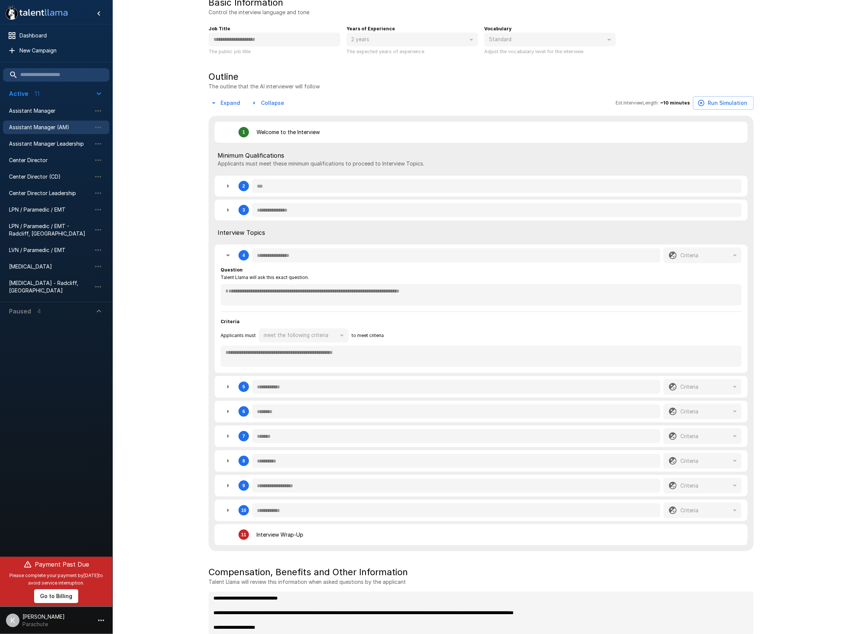
scroll to position [102, 0]
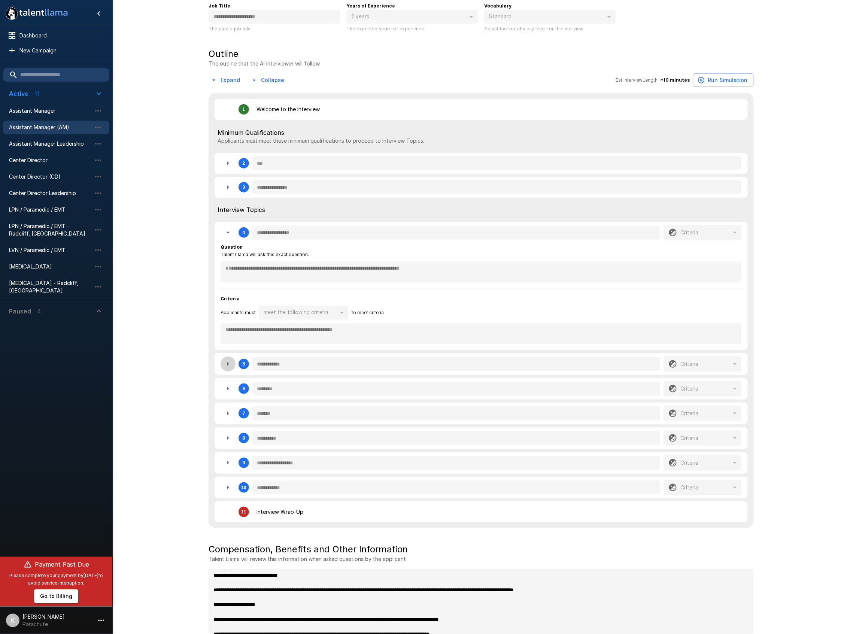
click at [228, 370] on button "button" at bounding box center [228, 364] width 15 height 15
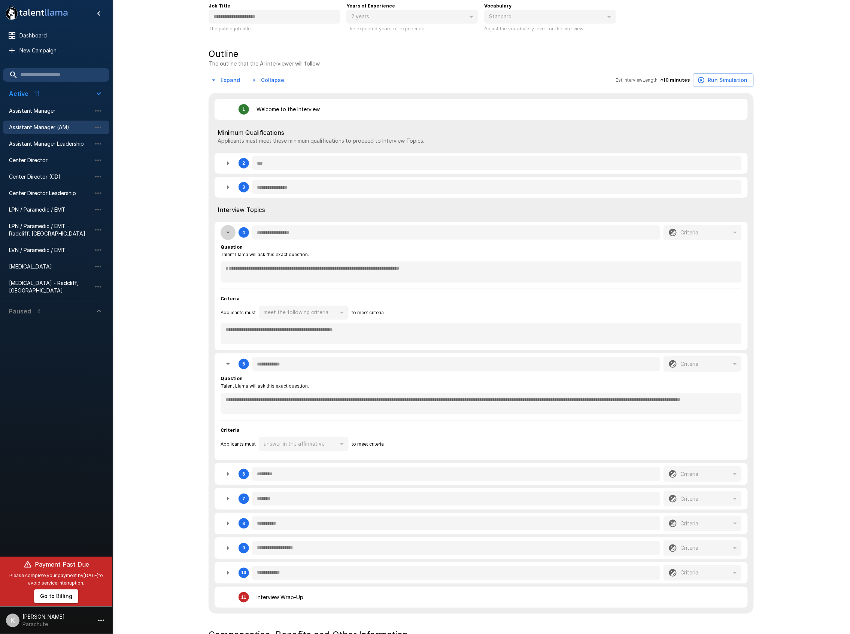
click at [230, 233] on icon "button" at bounding box center [228, 232] width 9 height 9
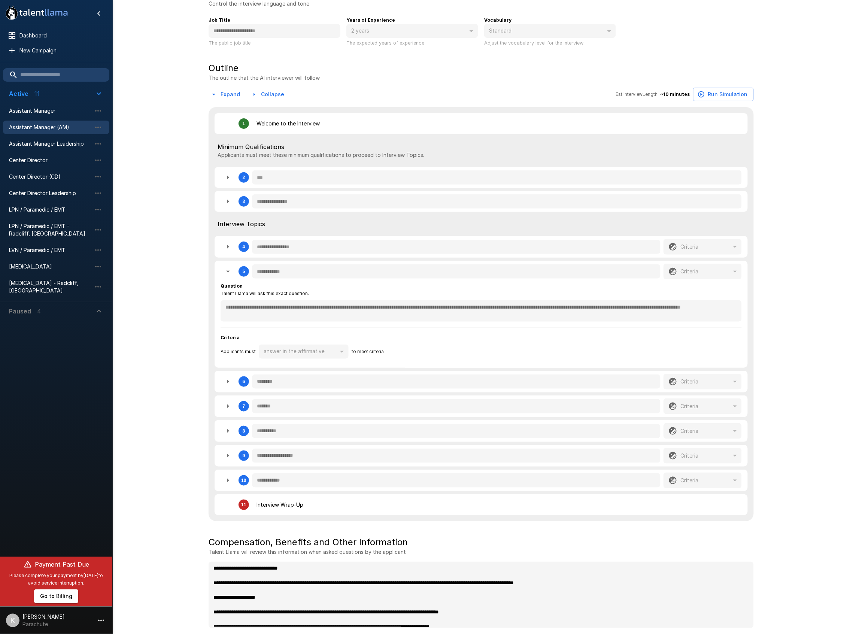
scroll to position [88, 0]
click at [231, 381] on icon "button" at bounding box center [228, 382] width 9 height 9
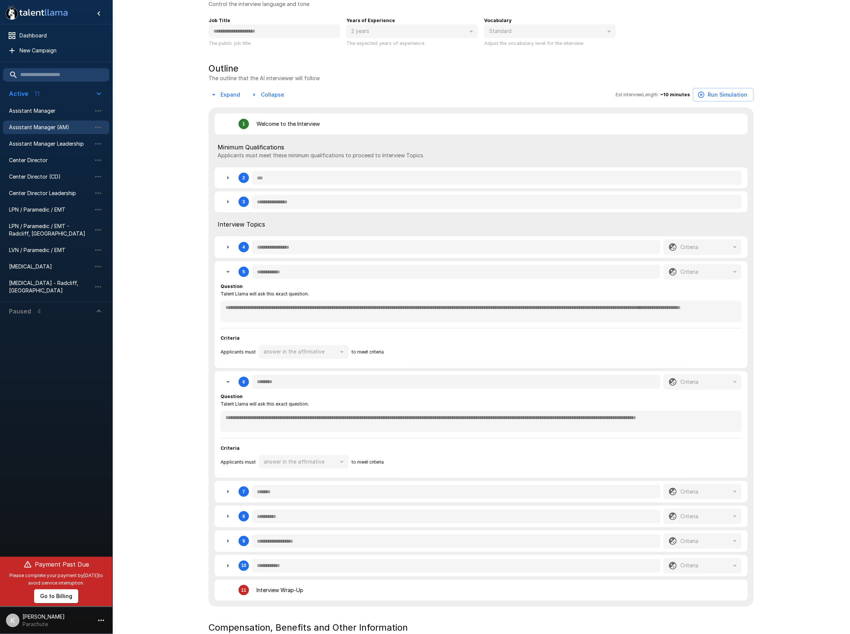
click at [231, 380] on icon "button" at bounding box center [228, 382] width 9 height 9
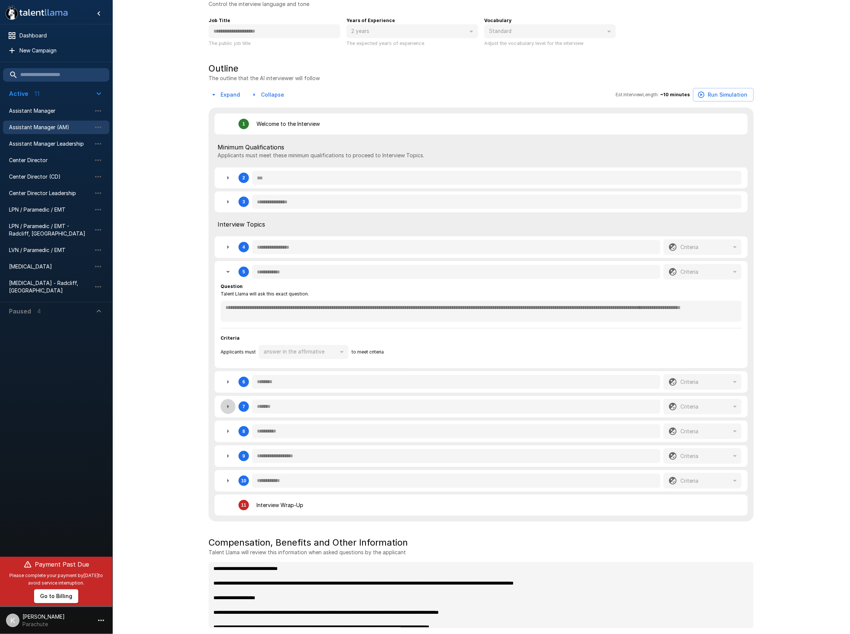
click at [229, 408] on icon "button" at bounding box center [228, 406] width 9 height 9
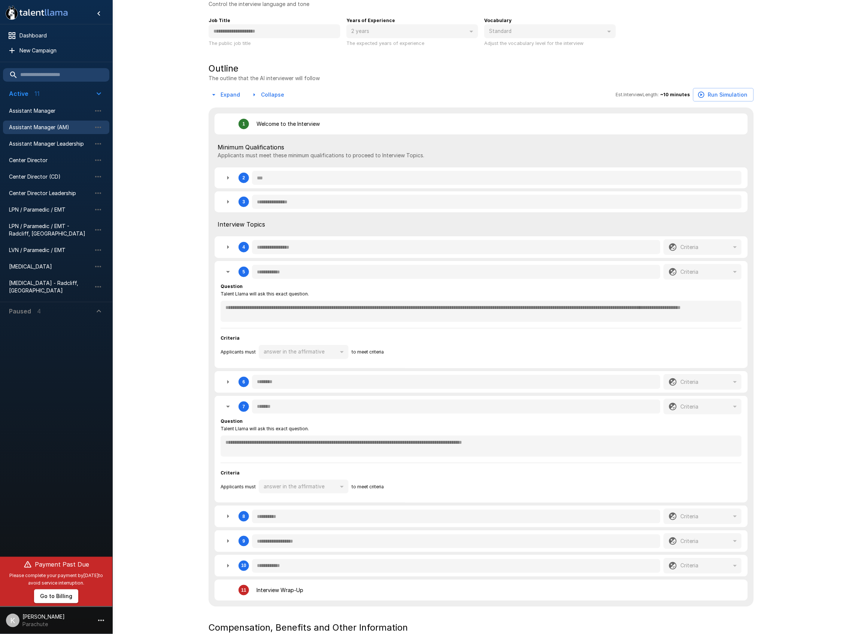
click at [185, 443] on div "**********" at bounding box center [481, 316] width 738 height 808
click at [228, 514] on icon "button" at bounding box center [228, 516] width 9 height 9
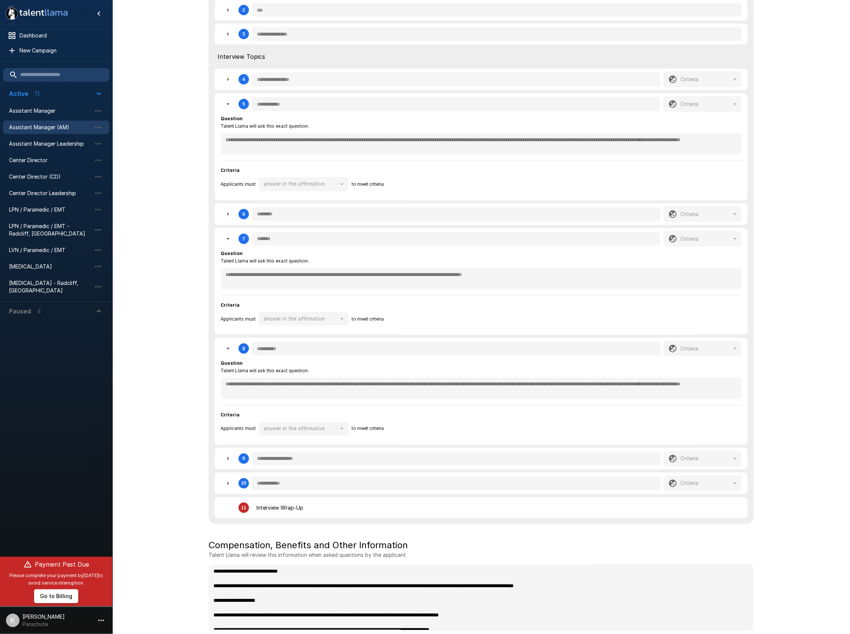
scroll to position [258, 0]
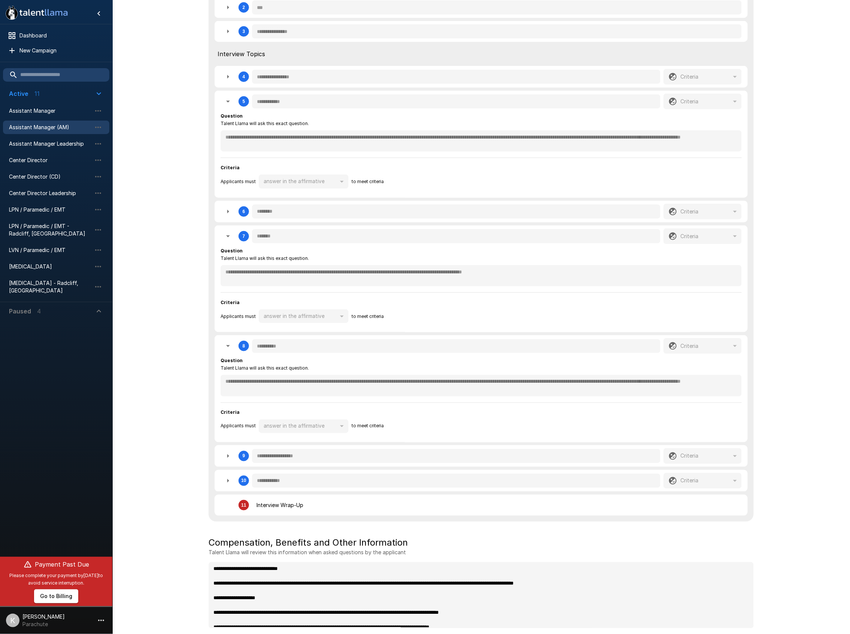
click at [225, 455] on icon "button" at bounding box center [228, 456] width 9 height 9
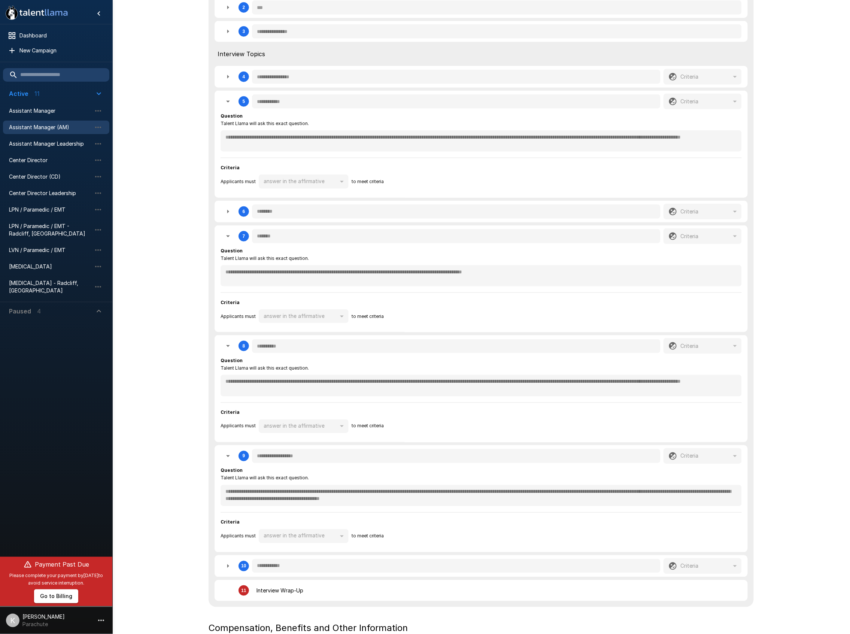
click at [228, 563] on icon "button" at bounding box center [228, 566] width 9 height 9
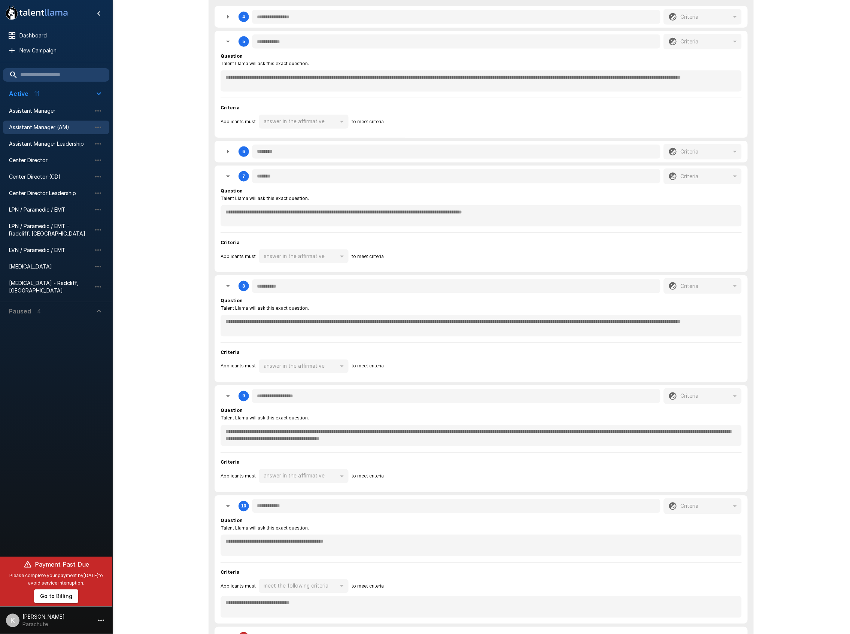
scroll to position [408, 0]
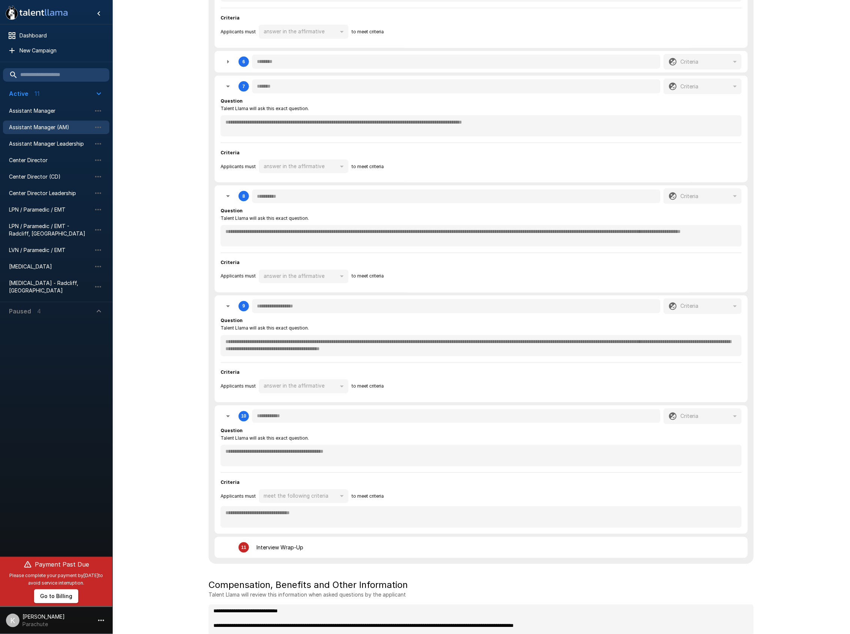
click at [209, 447] on div "**********" at bounding box center [481, 175] width 545 height 777
